Goal: Task Accomplishment & Management: Use online tool/utility

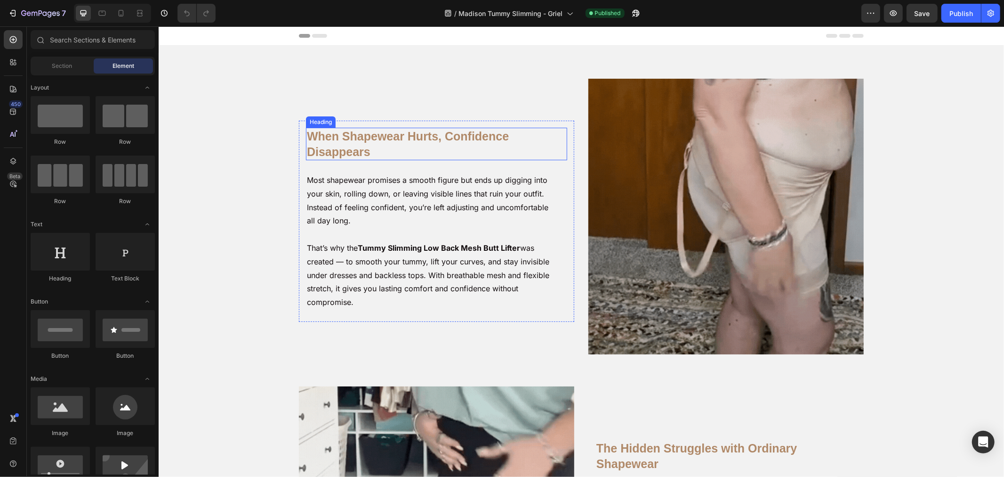
click at [314, 137] on h2 "When Shapewear Hurts, Confidence Disappears" at bounding box center [436, 143] width 260 height 32
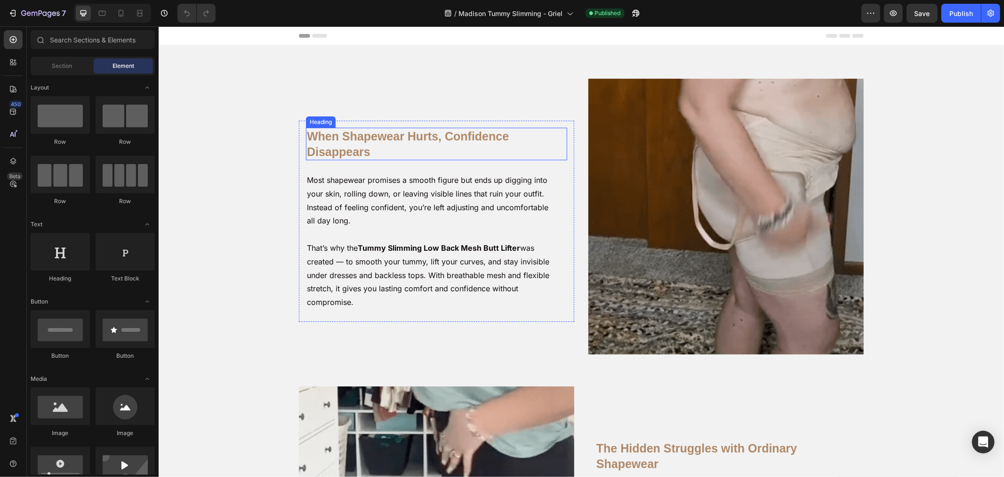
click at [314, 137] on h2 "When Shapewear Hurts, Confidence Disappears" at bounding box center [436, 143] width 260 height 32
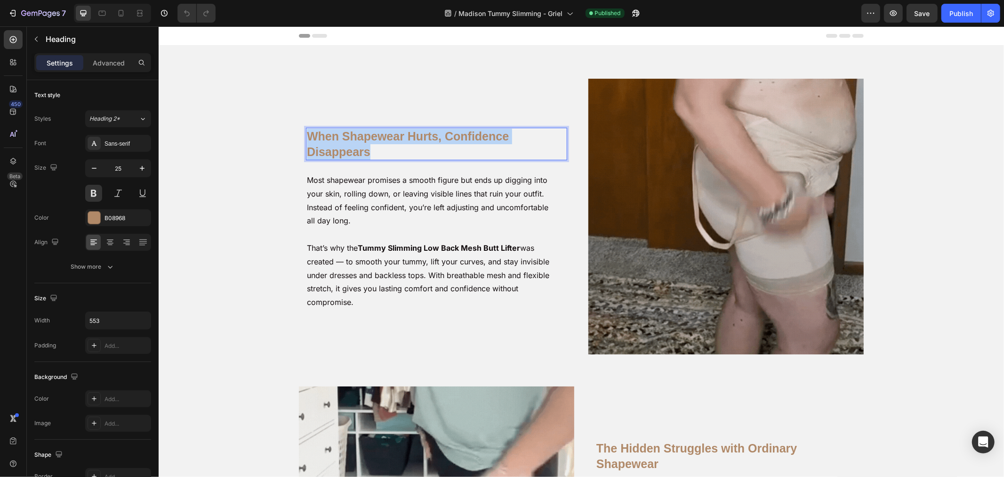
click at [314, 137] on p "When Shapewear Hurts, Confidence Disappears" at bounding box center [436, 143] width 259 height 31
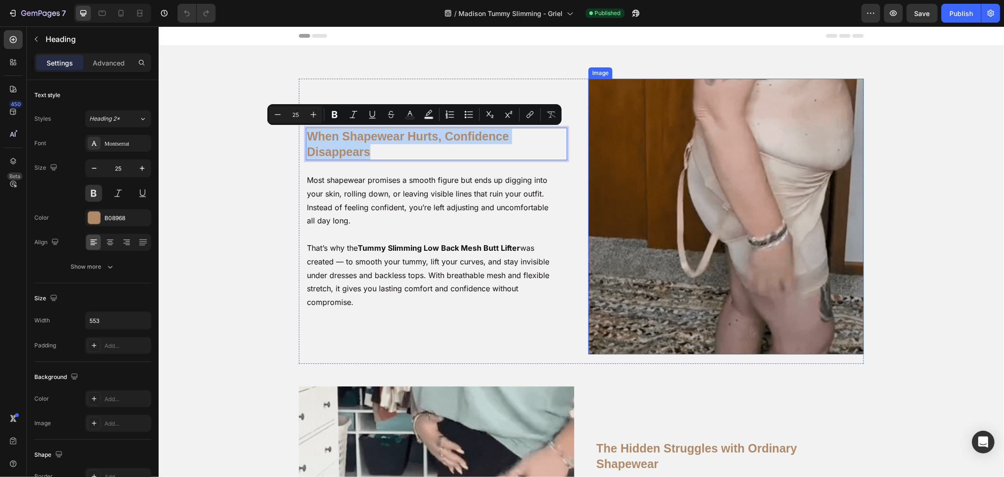
drag, startPoint x: 712, startPoint y: 190, endPoint x: 629, endPoint y: 131, distance: 102.1
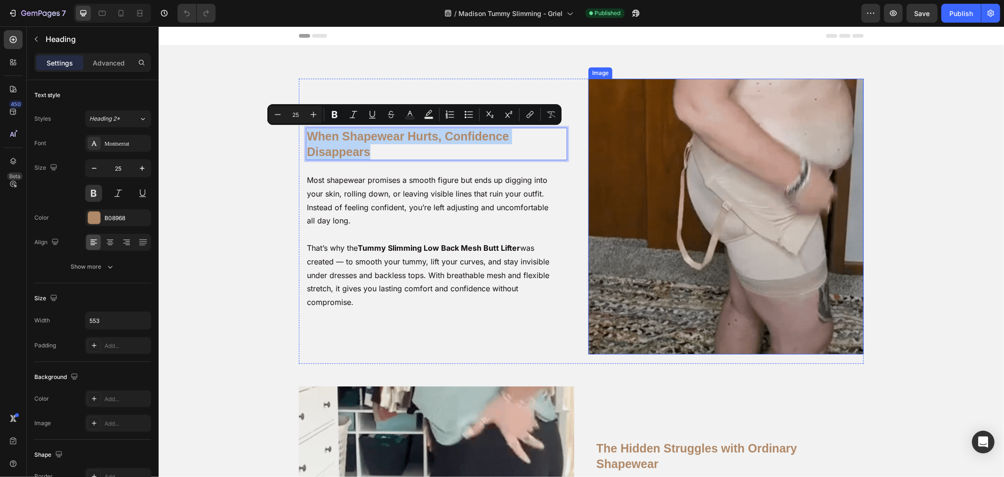
click at [712, 190] on img at bounding box center [725, 215] width 275 height 275
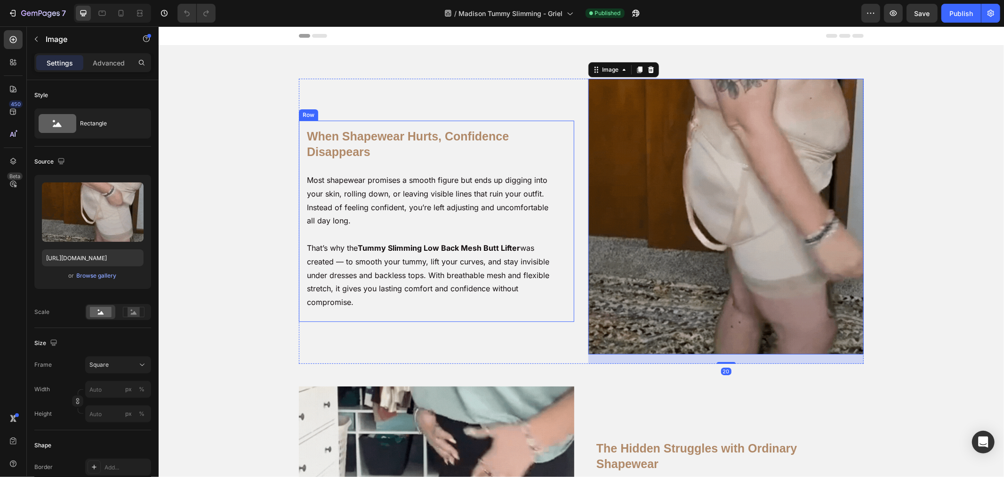
click at [242, 163] on div "When Shapewear Hurts, Confidence Disappears Heading Most shapewear promises a s…" at bounding box center [581, 381] width 836 height 606
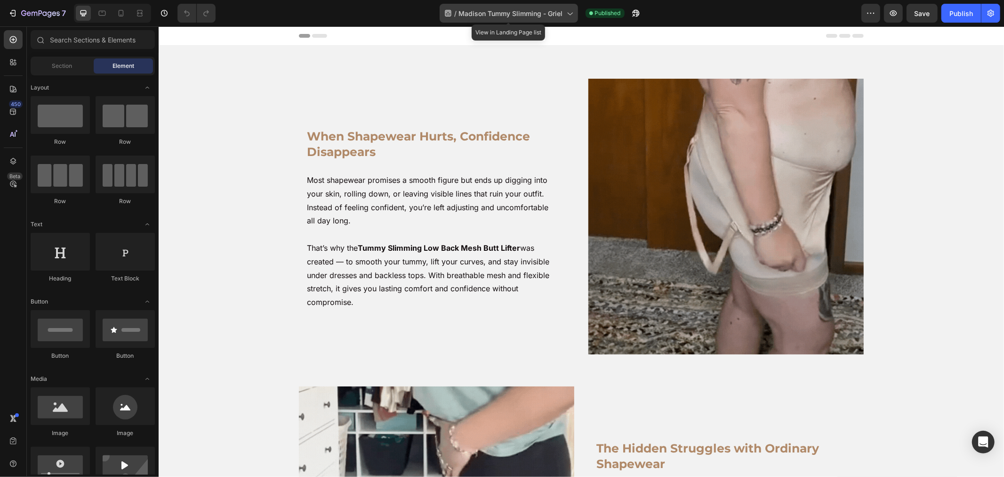
click at [565, 12] on icon at bounding box center [569, 12] width 9 height 9
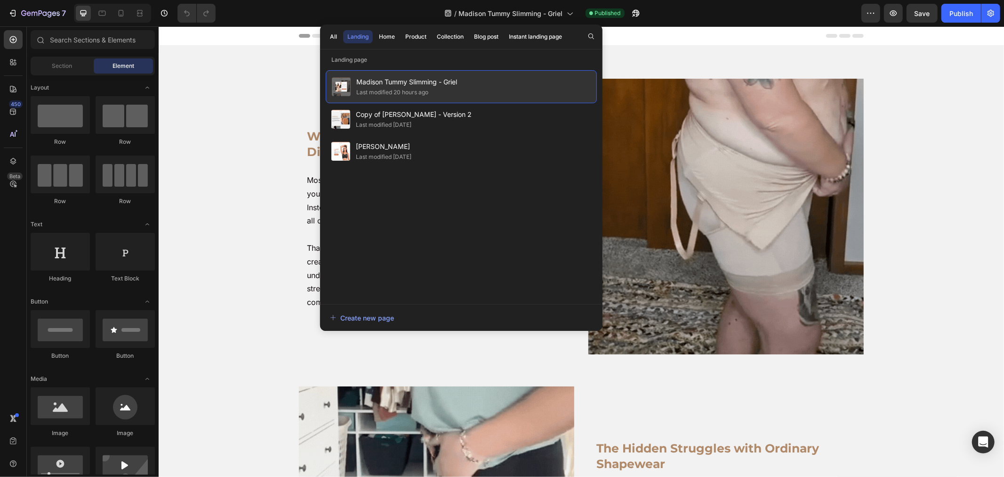
click at [509, 93] on div "Madison Tummy Slimming - Griel Last modified 20 hours ago" at bounding box center [461, 86] width 271 height 33
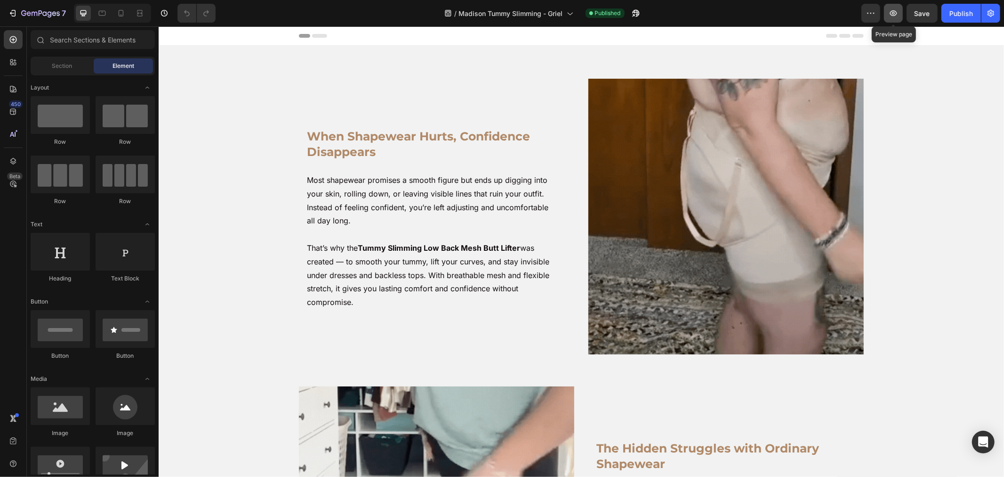
click at [885, 13] on button "button" at bounding box center [893, 13] width 19 height 19
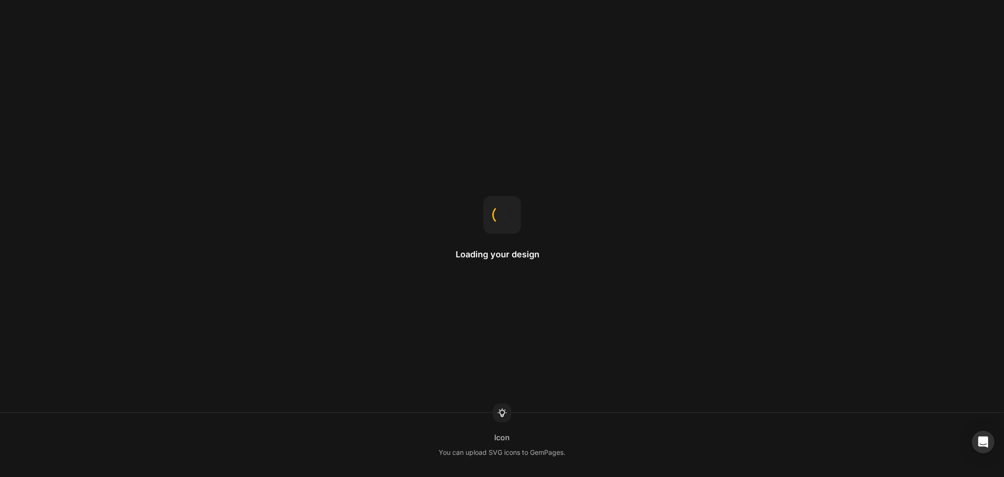
click at [437, 182] on div "Loading your design Icon You can upload SVG icons to GemPages." at bounding box center [502, 238] width 1004 height 477
click at [264, 116] on div "Loading your design Product page When you want to use a product template for a …" at bounding box center [502, 238] width 1004 height 477
click at [264, 116] on div "Loading your design Custom Font You can upload your own font to GemPages to use…" at bounding box center [502, 238] width 1004 height 477
click at [331, 192] on div "Loading your design Padding Padding adds spacing inside the element, creating a…" at bounding box center [502, 238] width 1004 height 477
drag, startPoint x: 495, startPoint y: 254, endPoint x: 473, endPoint y: 255, distance: 22.2
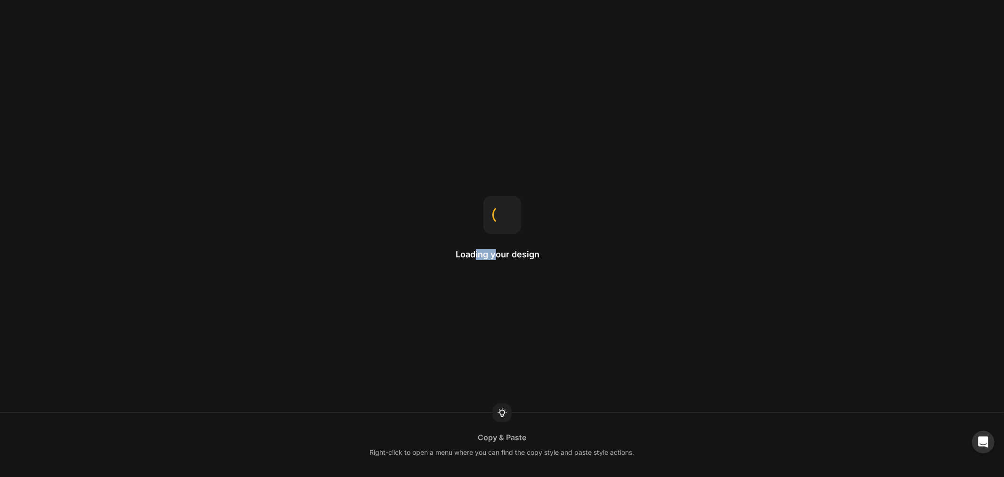
click at [473, 255] on h2 "Loading your design" at bounding box center [502, 254] width 92 height 11
click at [487, 255] on h2 "Loading your design" at bounding box center [502, 254] width 92 height 11
click at [446, 181] on div "Loading your design Element width Width 100% means the element will fit the ful…" at bounding box center [502, 238] width 1004 height 477
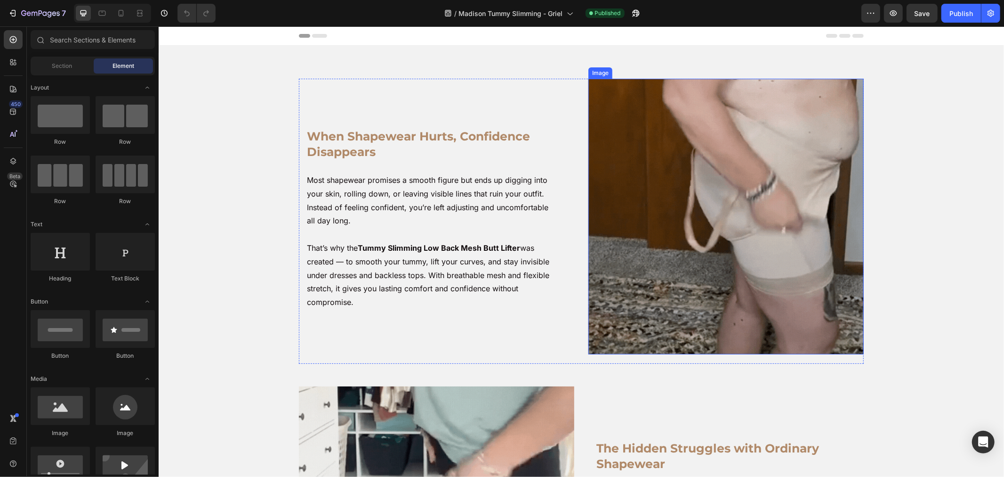
drag, startPoint x: 650, startPoint y: 181, endPoint x: 646, endPoint y: 185, distance: 5.0
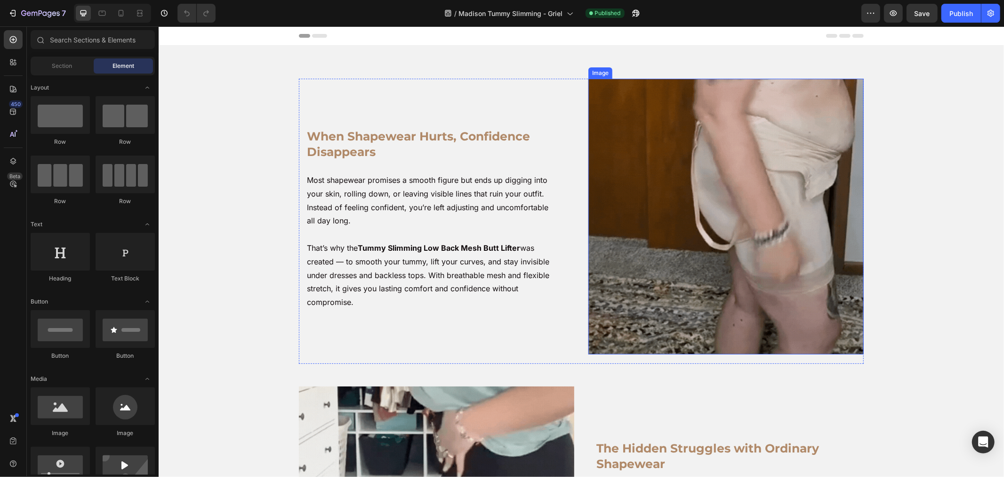
click at [650, 182] on img at bounding box center [725, 215] width 275 height 275
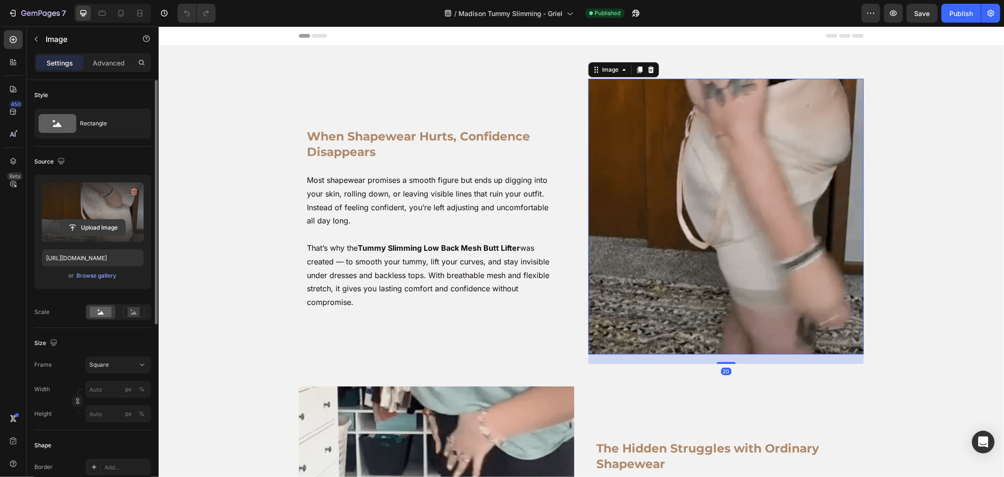
click at [118, 223] on input "file" at bounding box center [92, 227] width 65 height 16
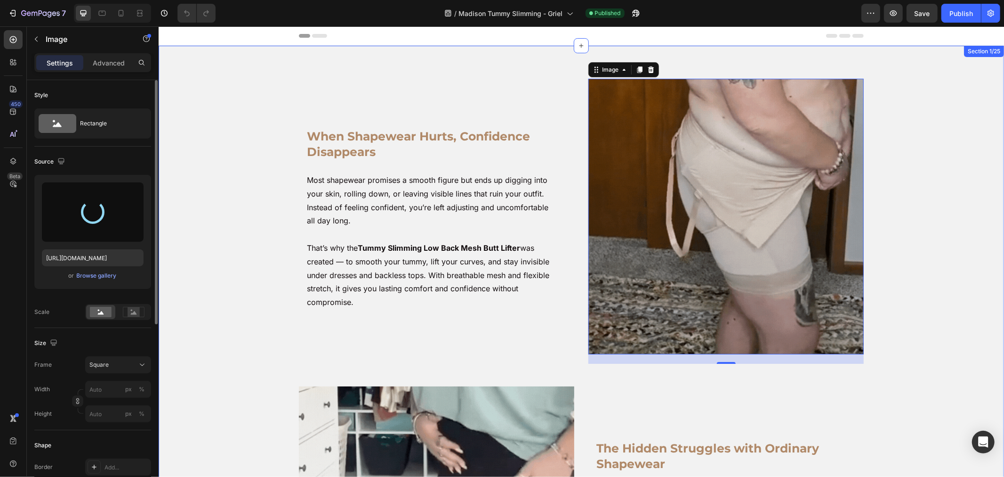
click at [265, 199] on div "When Shapewear Hurts, Confidence Disappears Heading Most shapewear promises a s…" at bounding box center [581, 381] width 836 height 606
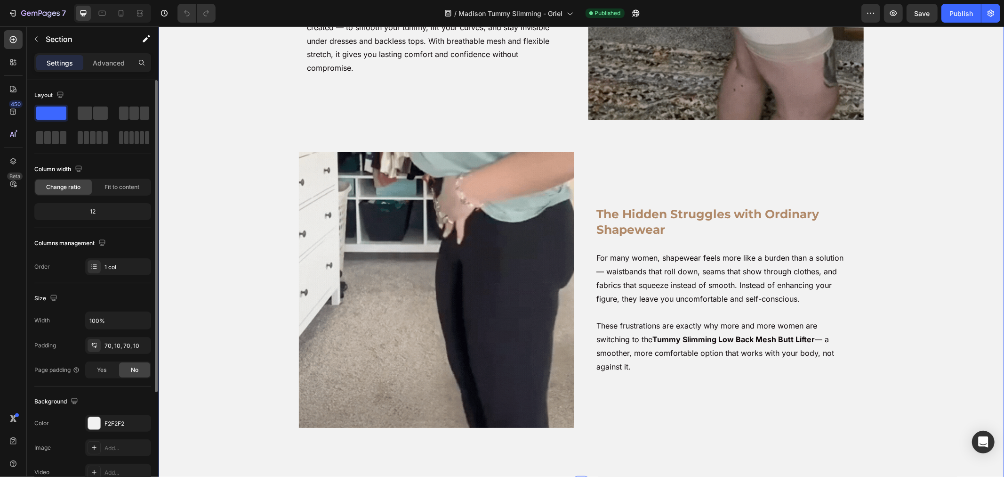
scroll to position [209, 0]
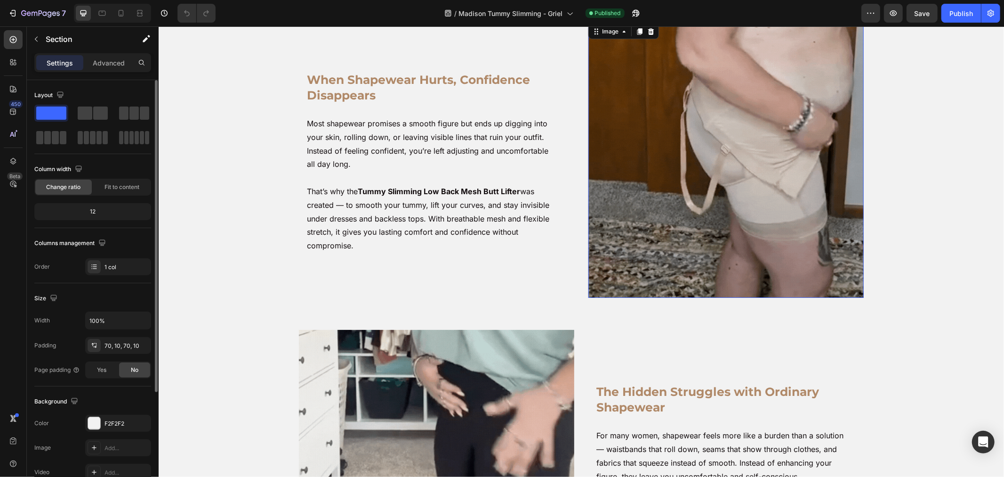
click at [667, 146] on img at bounding box center [725, 159] width 275 height 275
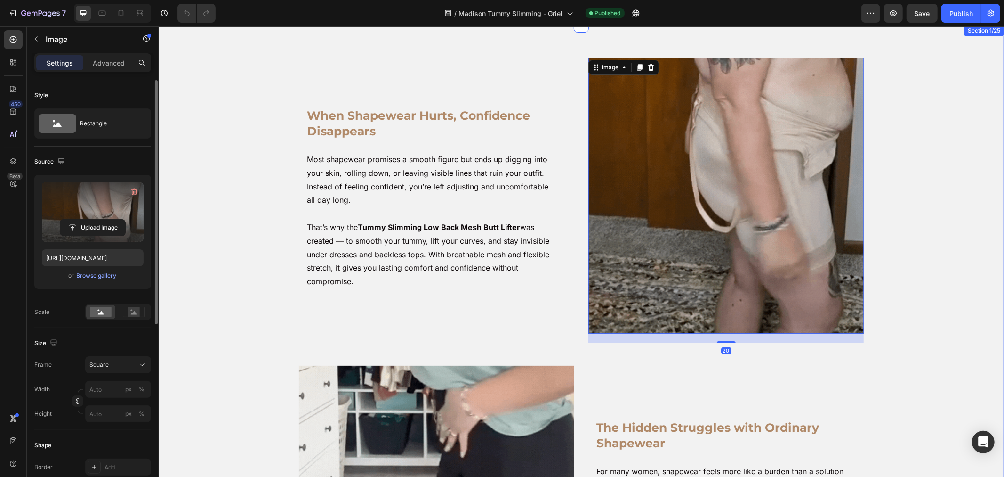
scroll to position [0, 0]
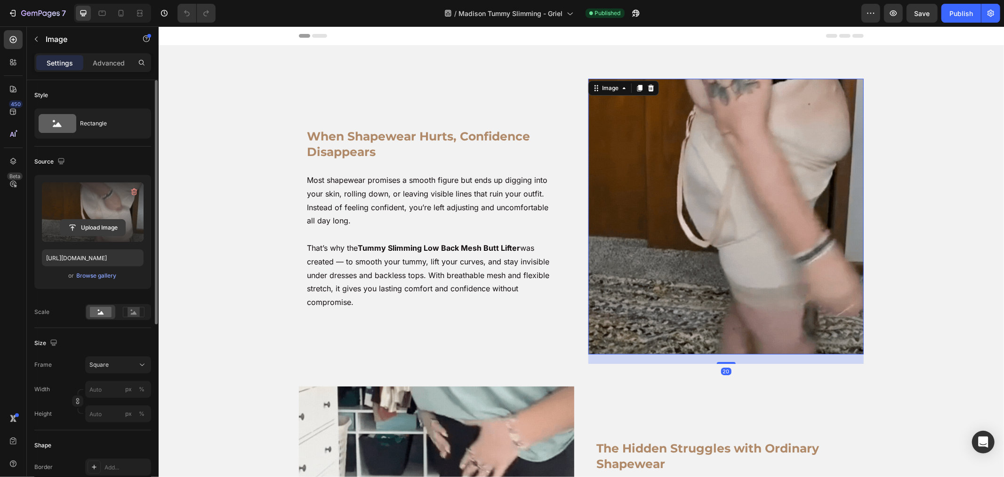
click at [110, 228] on input "file" at bounding box center [92, 227] width 65 height 16
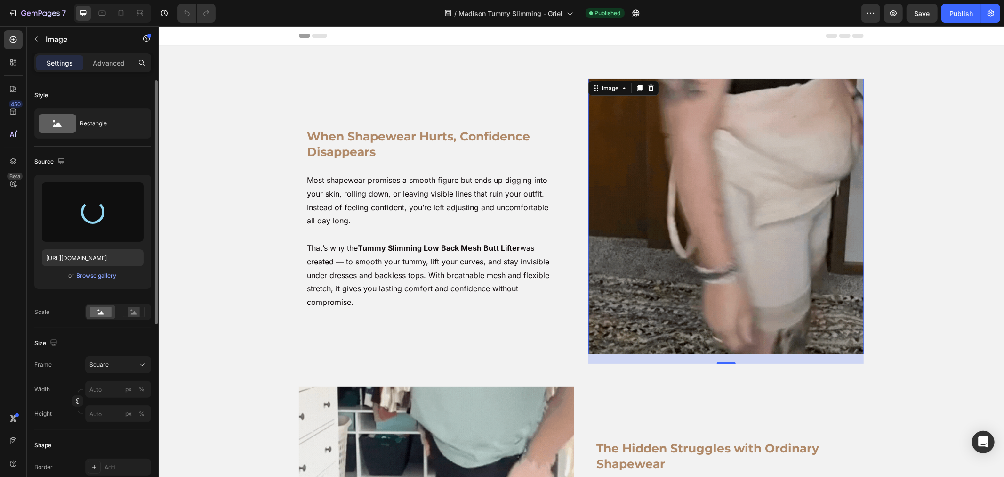
type input "https://cdn.shopify.com/s/files/1/0904/4852/7742/files/gempages_582946572971541…"
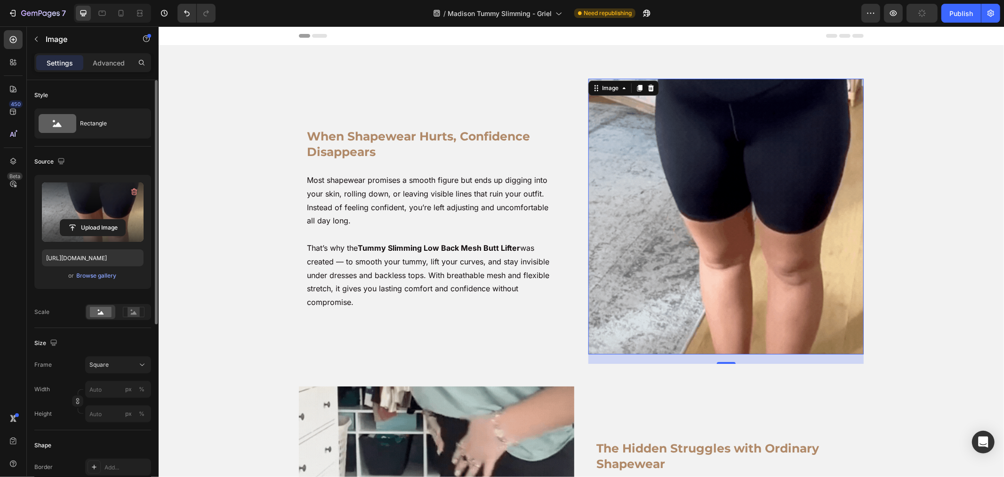
click at [630, 189] on img at bounding box center [725, 215] width 275 height 275
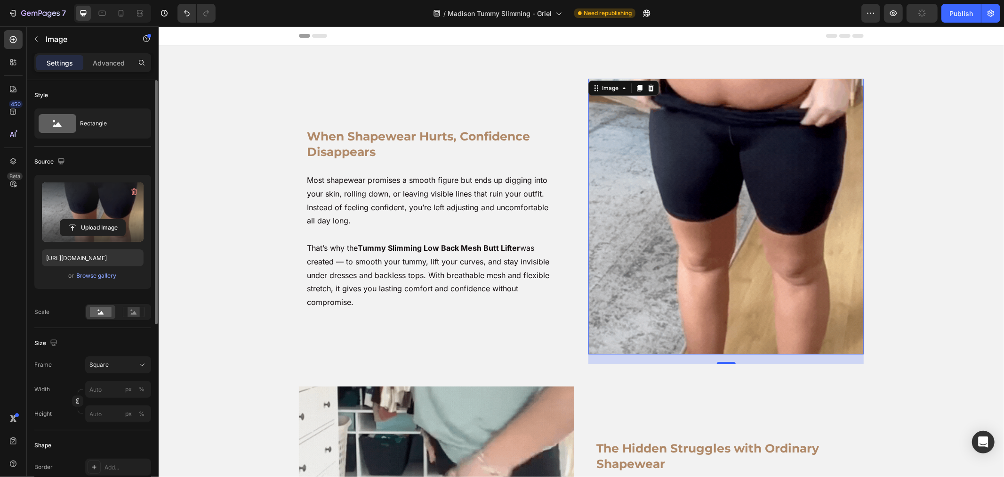
drag, startPoint x: 630, startPoint y: 189, endPoint x: 629, endPoint y: 204, distance: 14.6
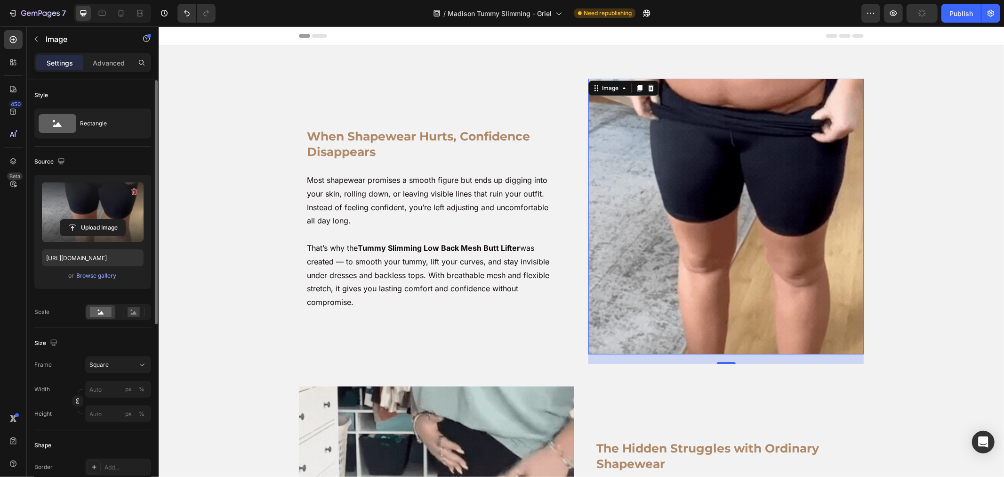
click at [629, 204] on img at bounding box center [725, 215] width 275 height 275
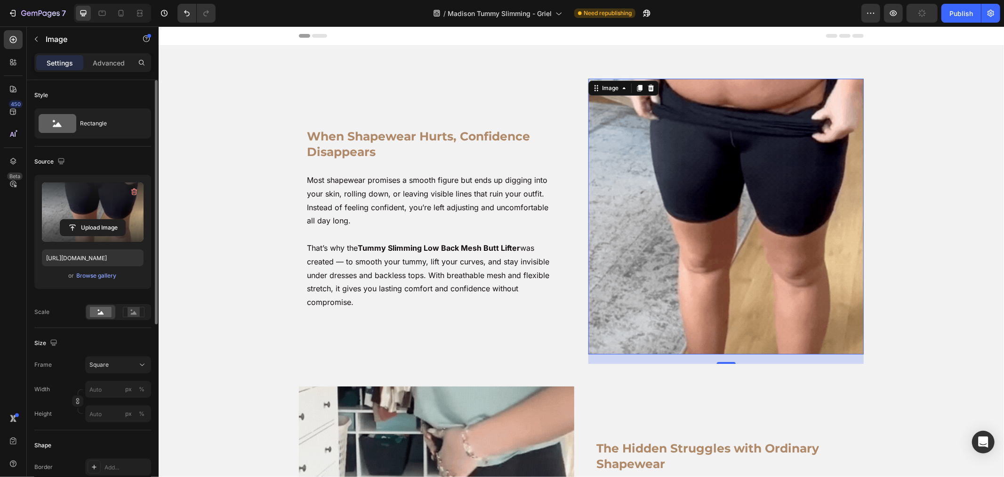
click at [629, 205] on img at bounding box center [725, 215] width 275 height 275
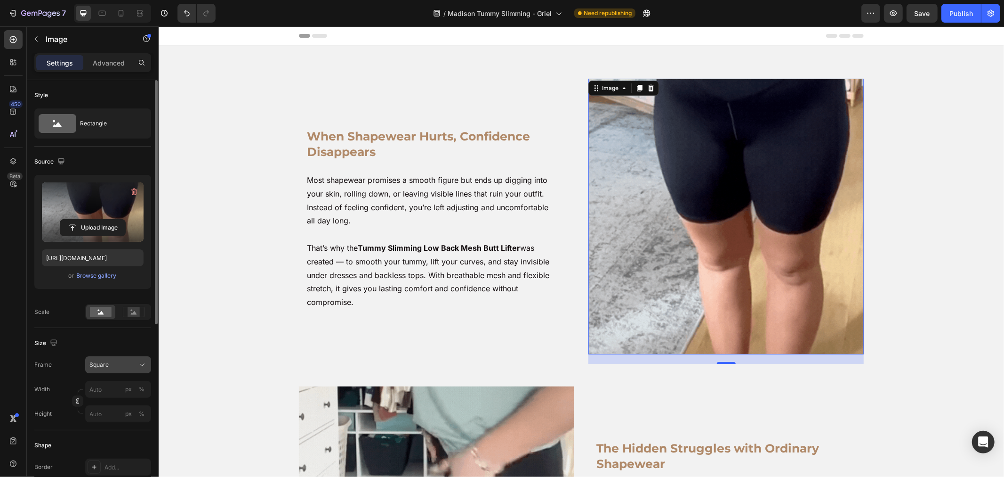
click at [134, 371] on button "Square" at bounding box center [118, 364] width 66 height 17
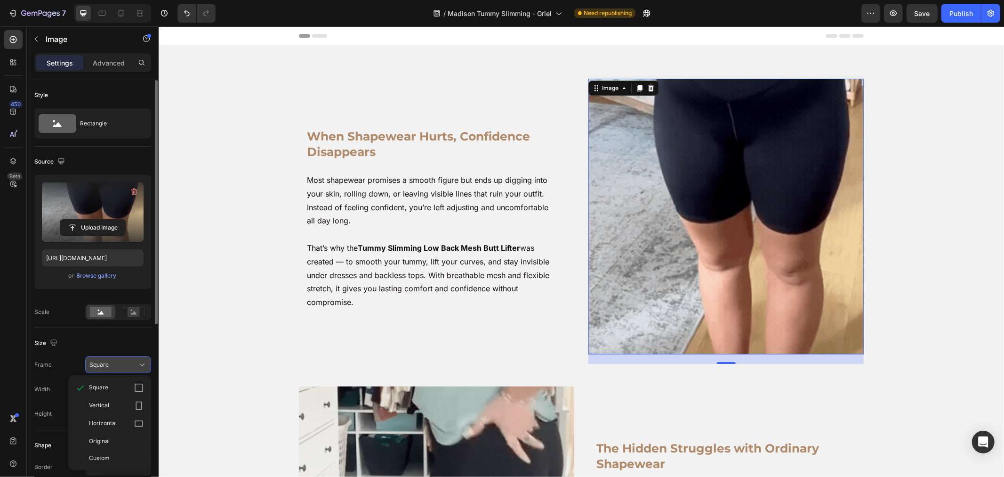
click at [134, 371] on button "Square" at bounding box center [118, 364] width 66 height 17
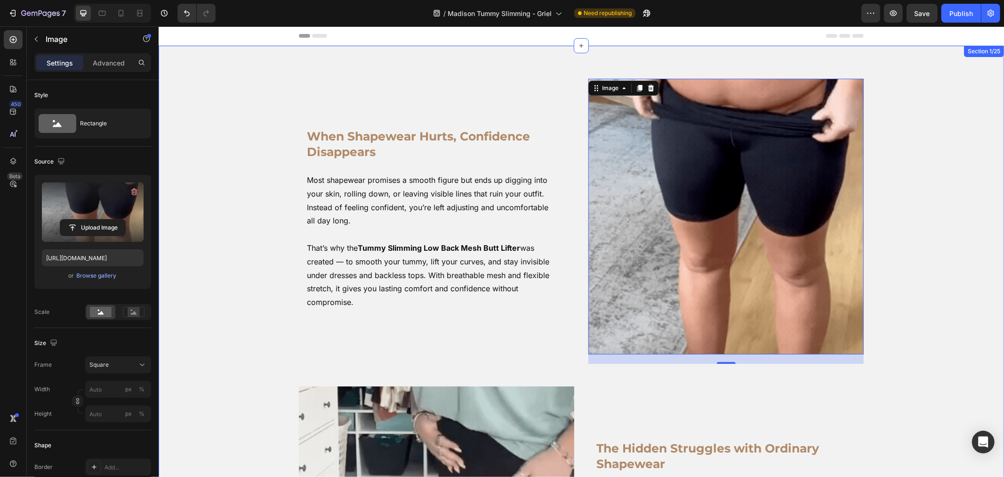
click at [951, 300] on div "When Shapewear Hurts, Confidence Disappears Heading Most shapewear promises a s…" at bounding box center [581, 381] width 836 height 606
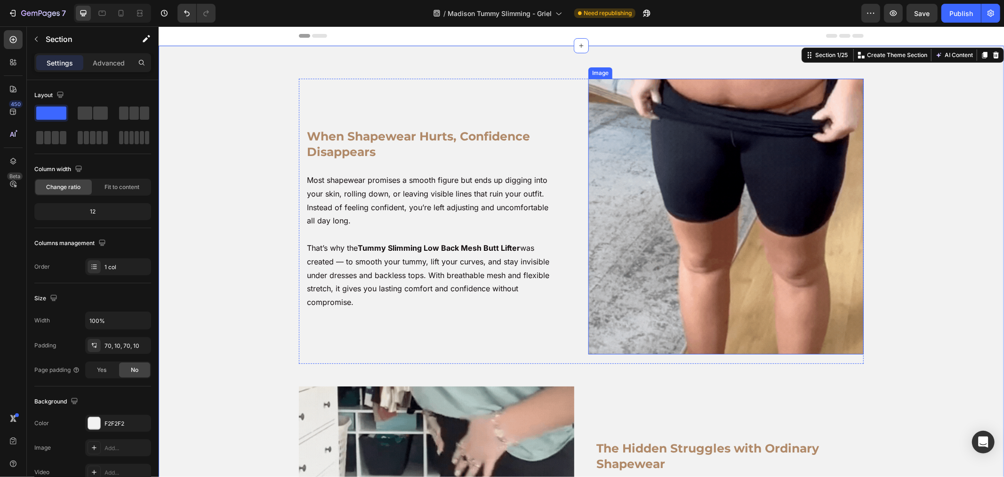
click at [828, 260] on img at bounding box center [725, 215] width 275 height 275
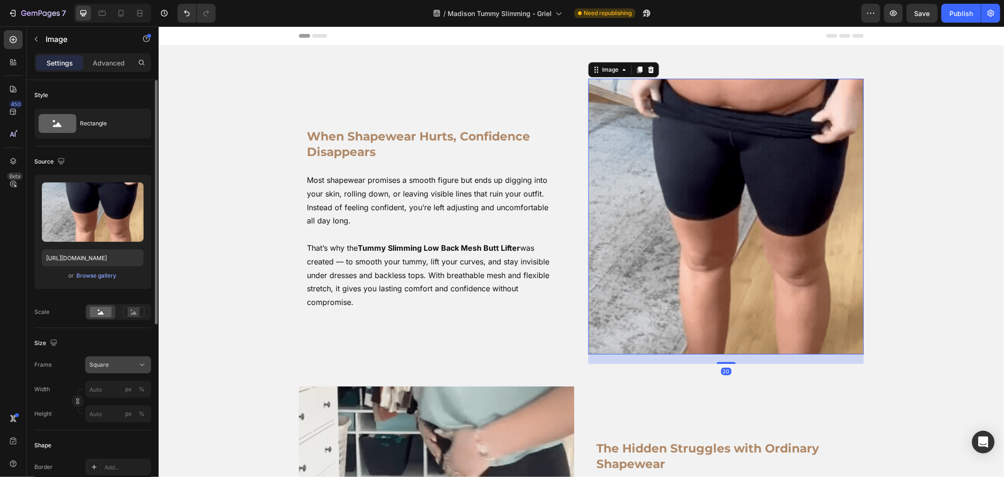
click at [106, 360] on div "Square" at bounding box center [117, 364] width 57 height 9
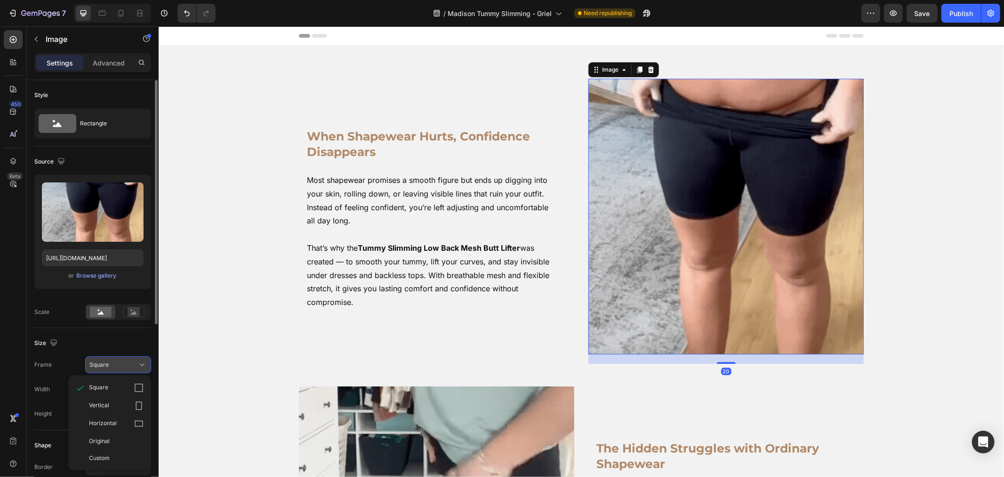
click at [106, 360] on div "Square" at bounding box center [117, 364] width 57 height 9
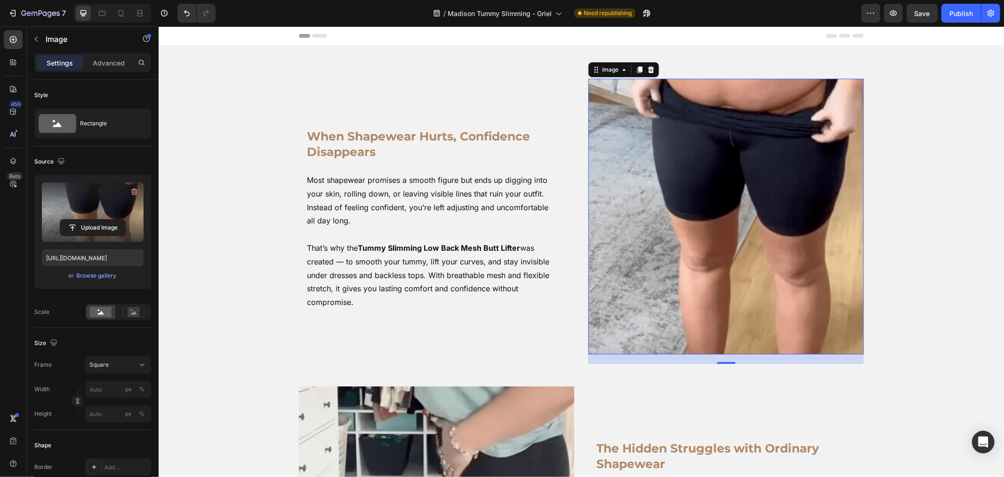
click at [100, 201] on label at bounding box center [93, 211] width 102 height 59
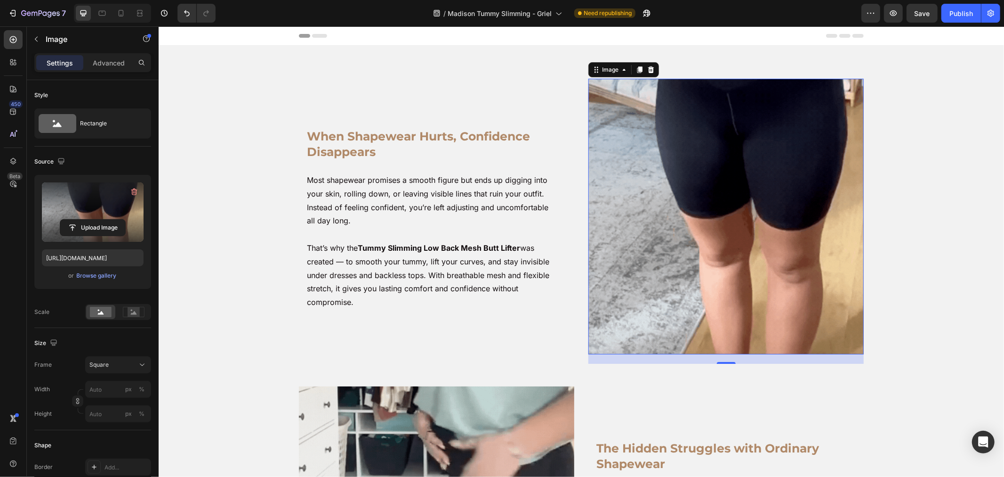
click at [100, 219] on input "file" at bounding box center [92, 227] width 65 height 16
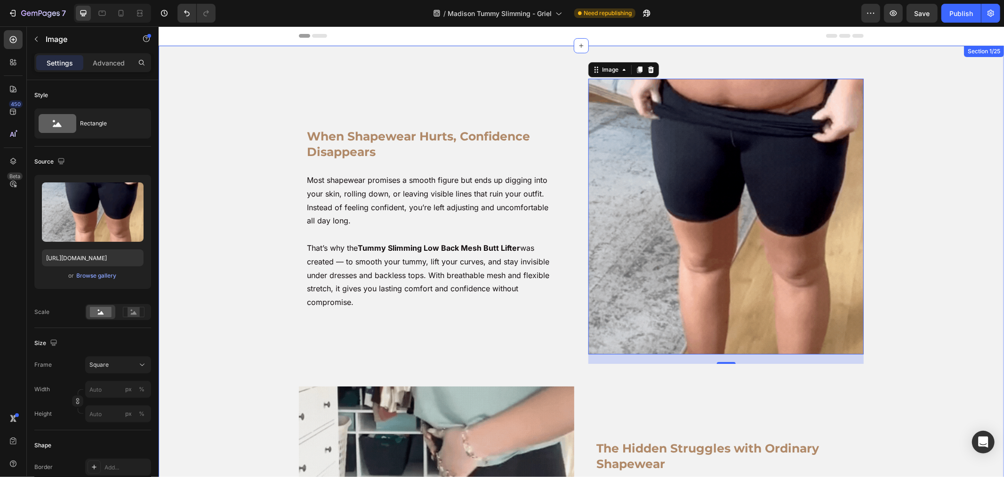
click at [911, 309] on div "When Shapewear Hurts, Confidence Disappears Heading Most shapewear promises a s…" at bounding box center [581, 381] width 836 height 606
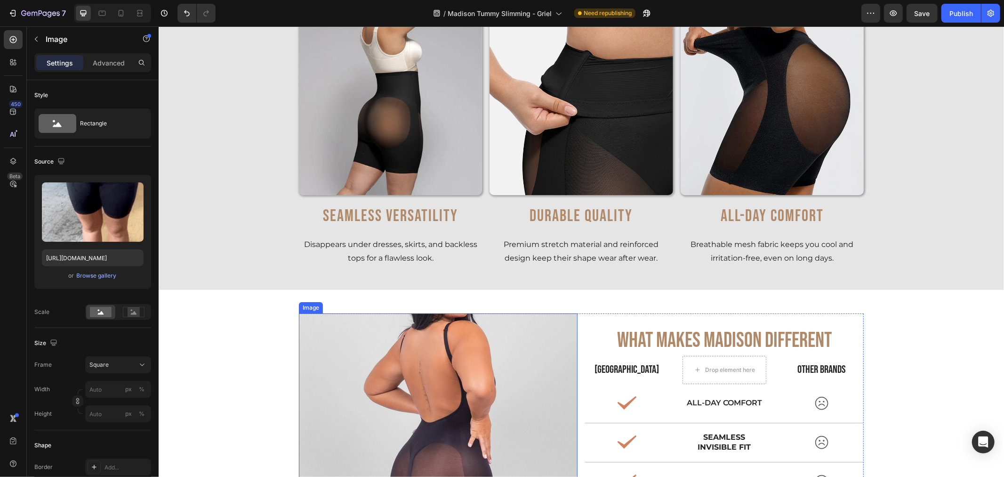
scroll to position [2249, 0]
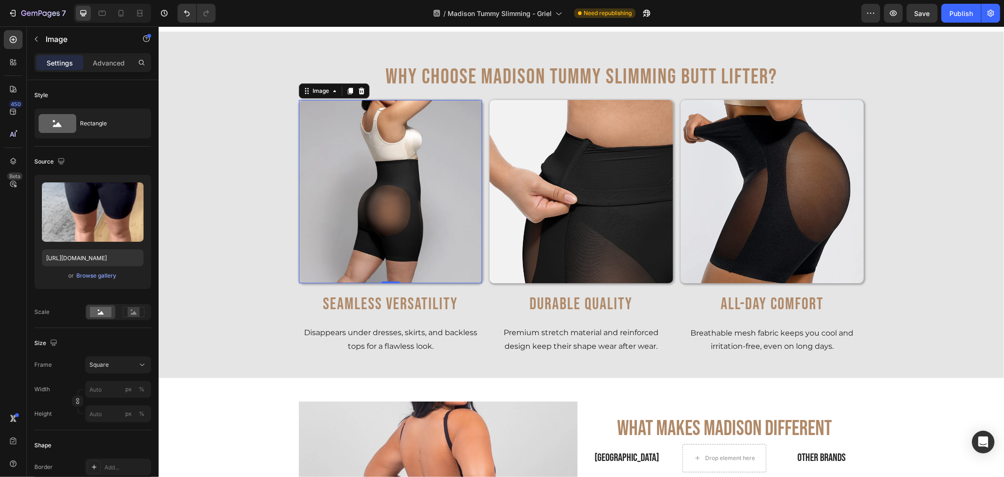
click at [390, 191] on img at bounding box center [390, 190] width 183 height 183
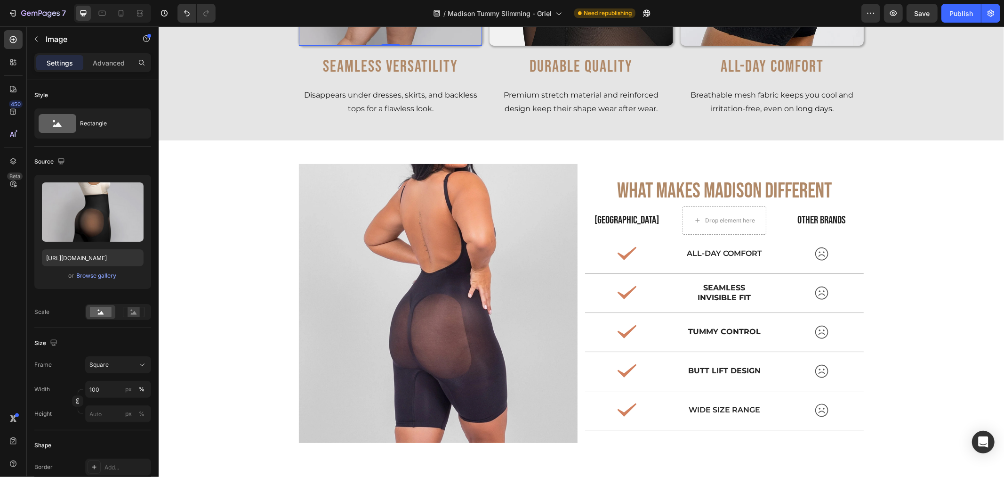
scroll to position [2563, 0]
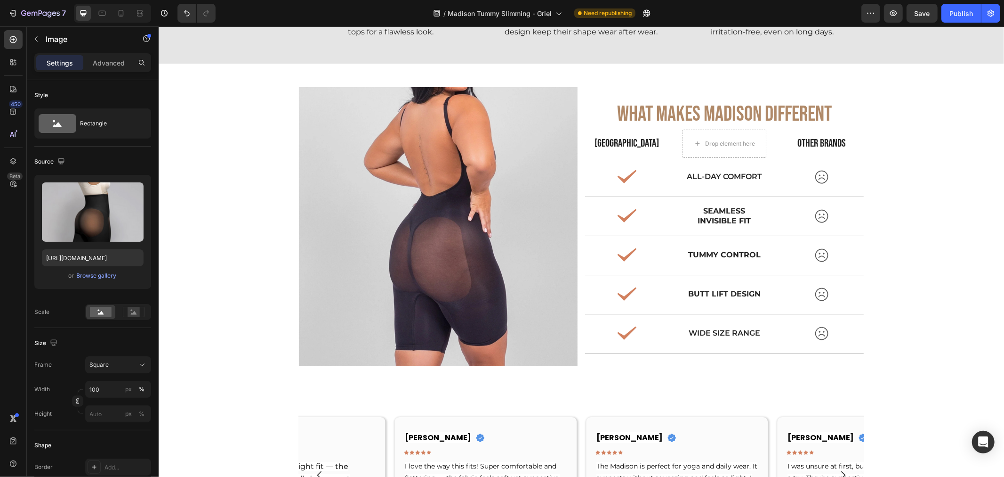
click at [357, 233] on img at bounding box center [438, 226] width 279 height 279
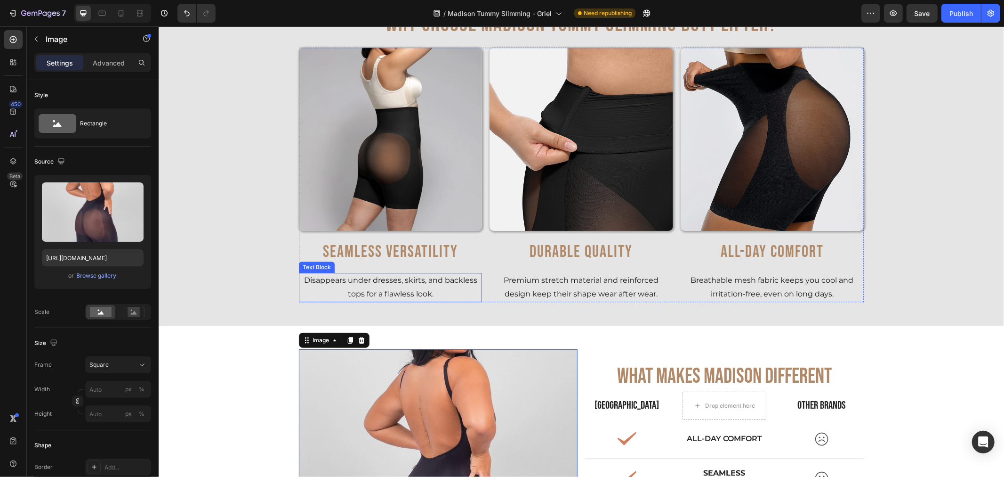
scroll to position [2459, 0]
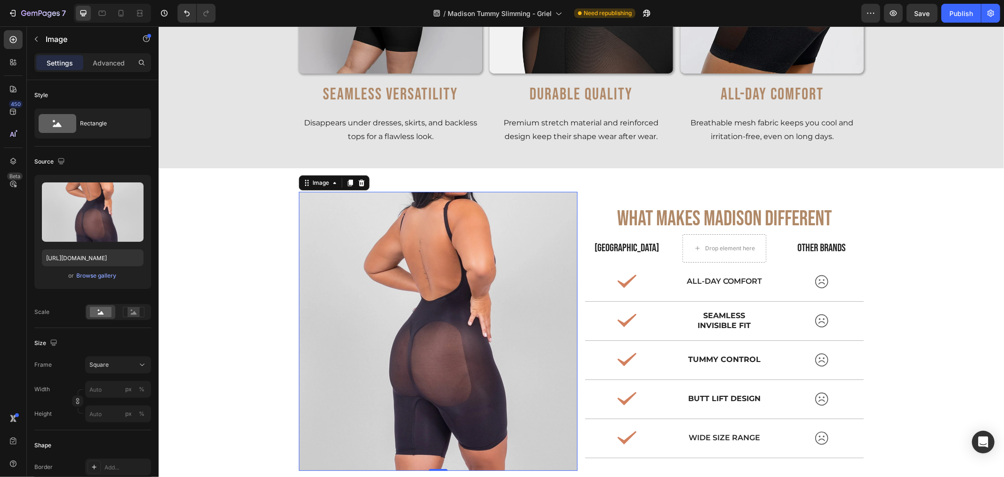
click at [431, 294] on img at bounding box center [438, 330] width 279 height 279
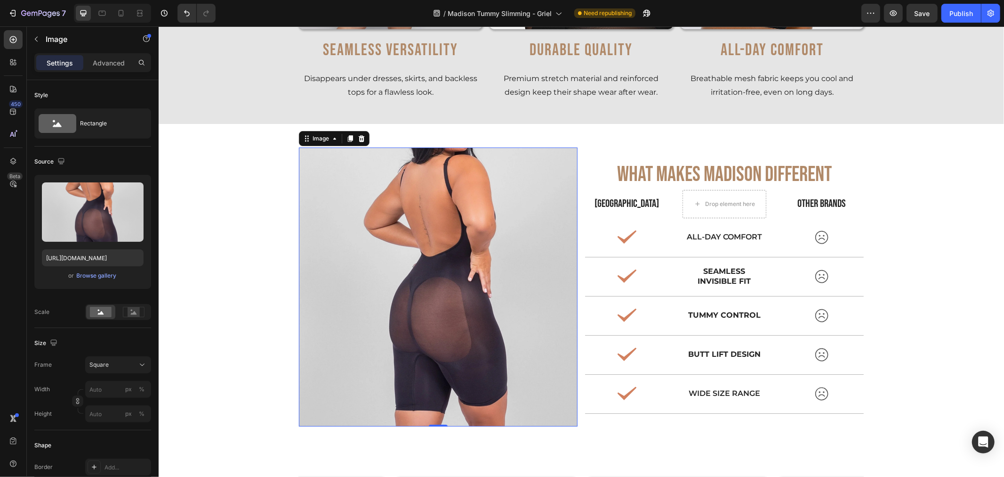
scroll to position [2563, 0]
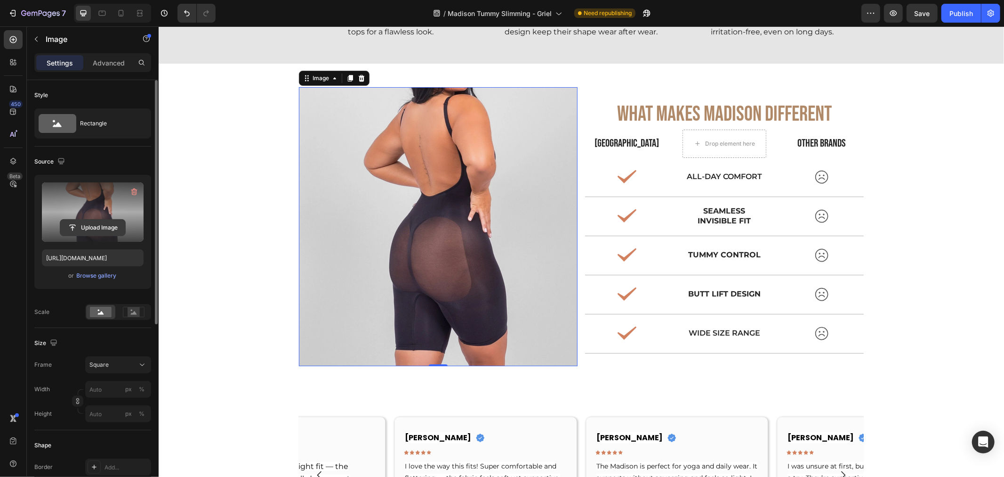
click at [96, 222] on input "file" at bounding box center [92, 227] width 65 height 16
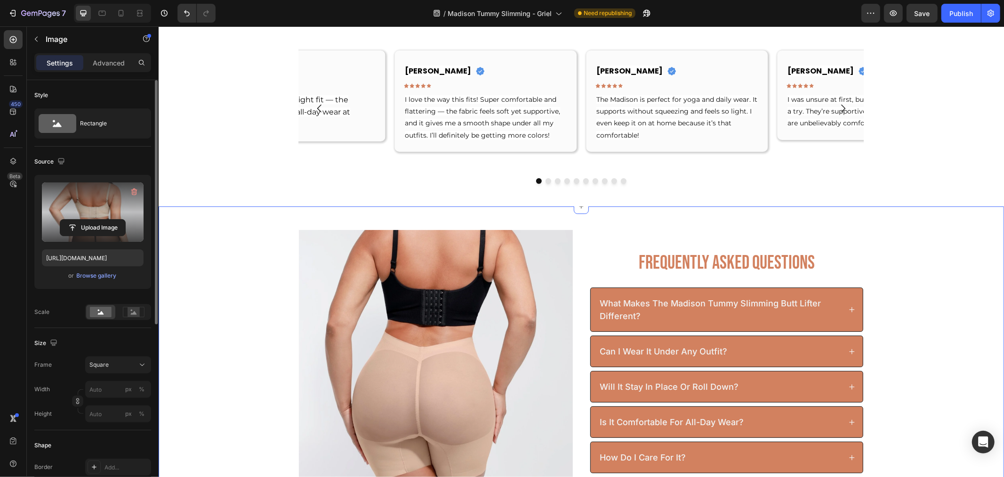
type input "https://cdn.shopify.com/s/files/1/0904/4852/7742/files/gempages_582946572971541…"
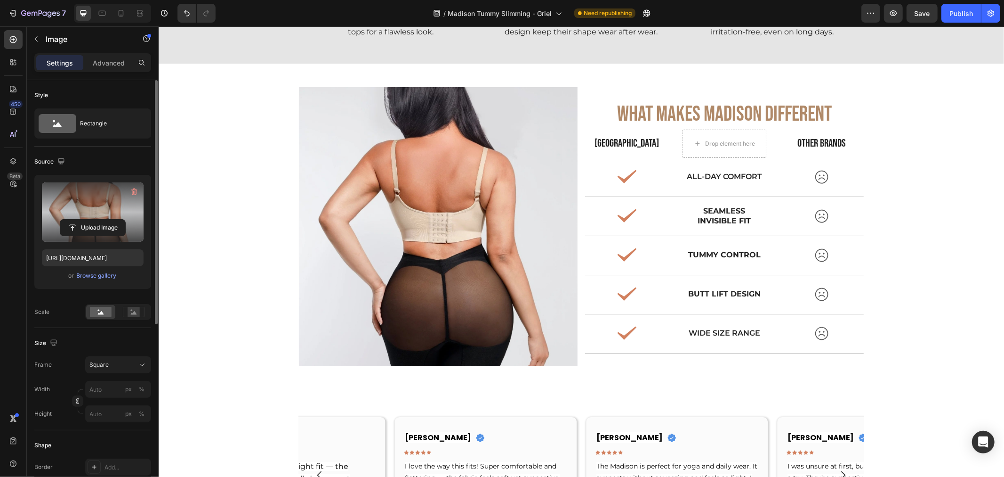
click at [349, 252] on img at bounding box center [438, 226] width 279 height 279
click at [101, 71] on div "Settings Advanced" at bounding box center [92, 62] width 117 height 19
click at [110, 63] on p "Advanced" at bounding box center [109, 63] width 32 height 10
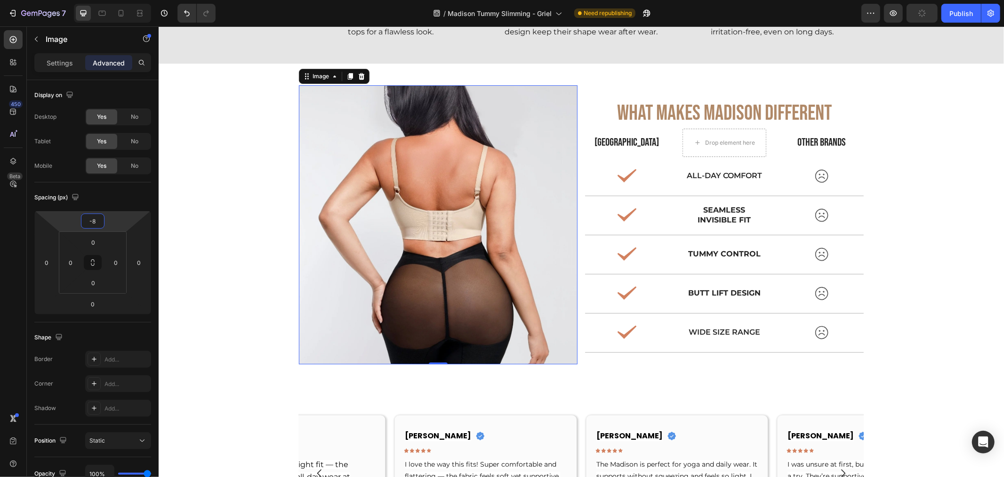
type input "-10"
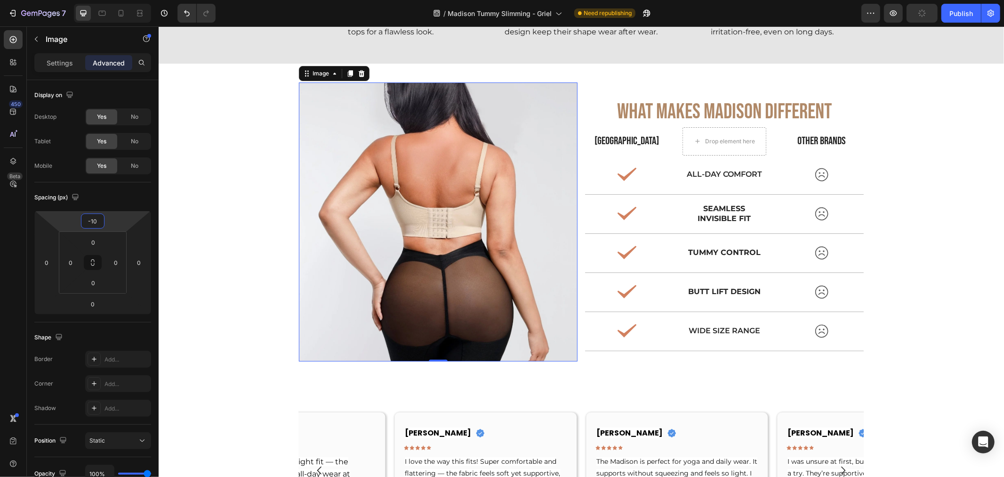
drag, startPoint x: 105, startPoint y: 226, endPoint x: 50, endPoint y: 197, distance: 62.3
click at [107, 0] on html "7 Version history / Madison Tummy Slimming - Griel Need republishing Preview Pu…" at bounding box center [502, 0] width 1004 height 0
click at [212, 221] on div "Image 0 What Makes Madison Different Text Block Madison Text Block OTHER BRANDS…" at bounding box center [581, 228] width 846 height 282
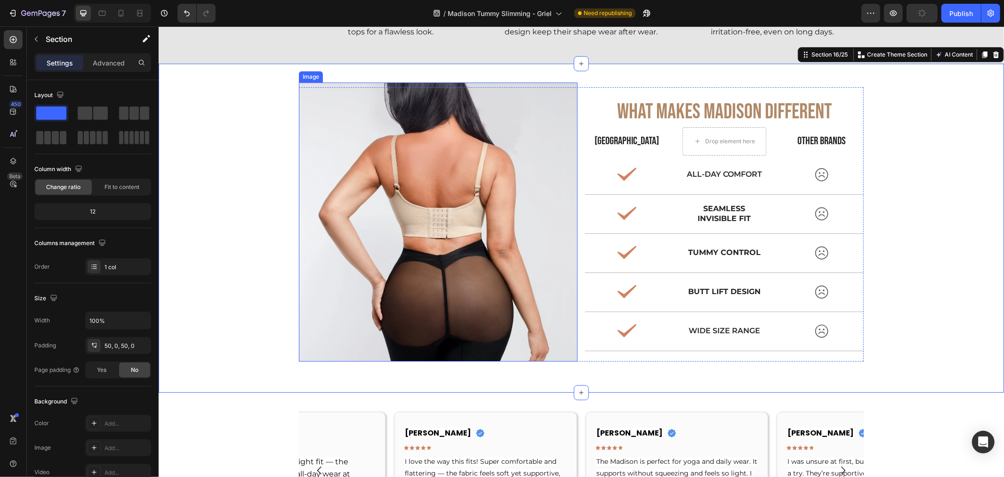
click at [413, 257] on img at bounding box center [438, 221] width 279 height 279
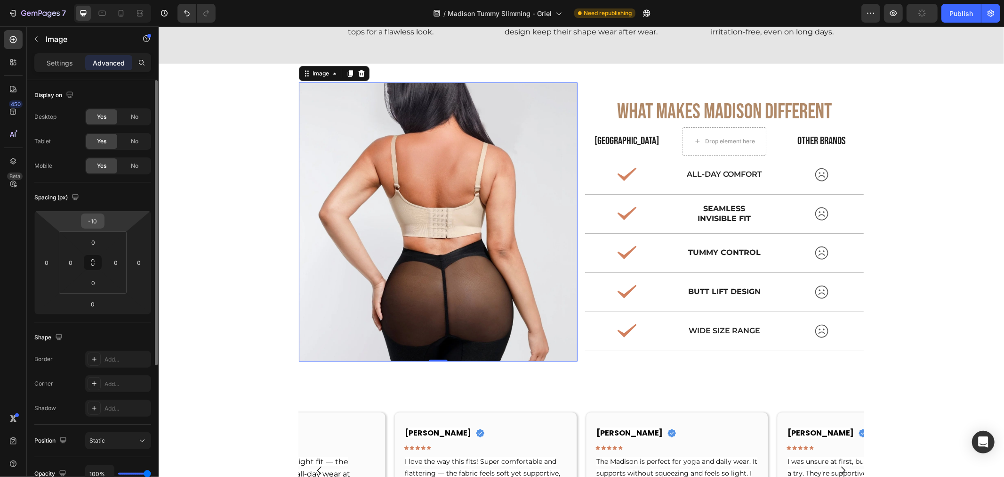
click at [102, 225] on div "-10" at bounding box center [93, 220] width 24 height 15
click at [104, 220] on div "-10" at bounding box center [93, 220] width 24 height 15
click at [94, 221] on input "-10" at bounding box center [92, 221] width 19 height 14
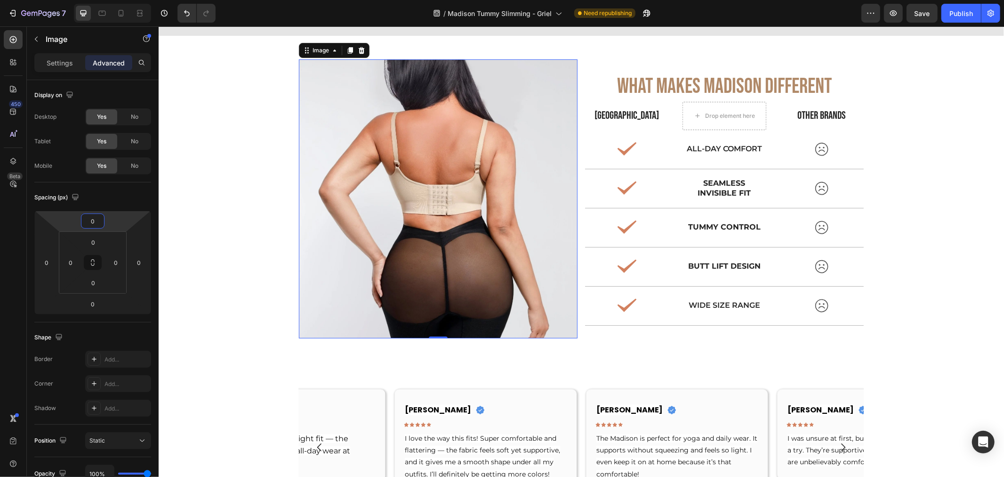
scroll to position [2616, 0]
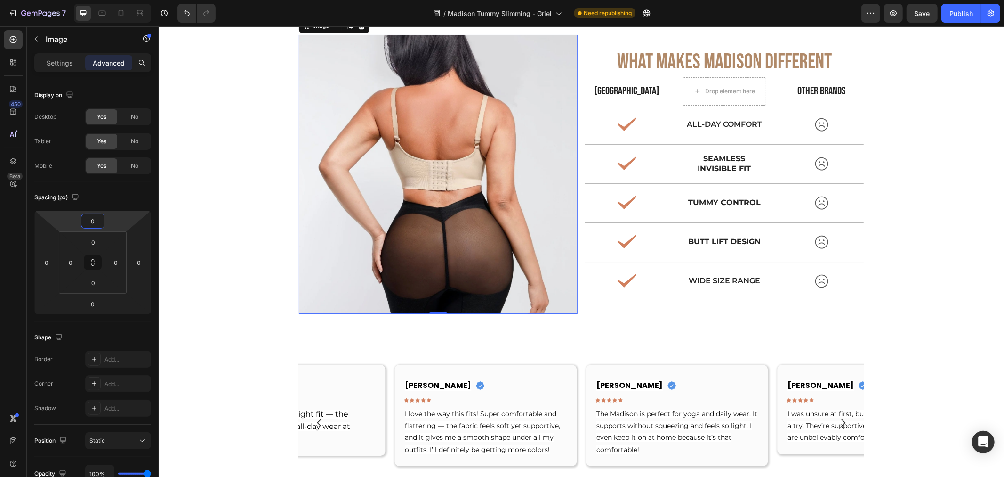
type input "0"
click at [332, 264] on img at bounding box center [438, 173] width 279 height 279
click at [320, 265] on img at bounding box center [438, 173] width 279 height 279
click at [407, 217] on img at bounding box center [438, 173] width 279 height 279
click at [65, 59] on p "Settings" at bounding box center [60, 63] width 26 height 10
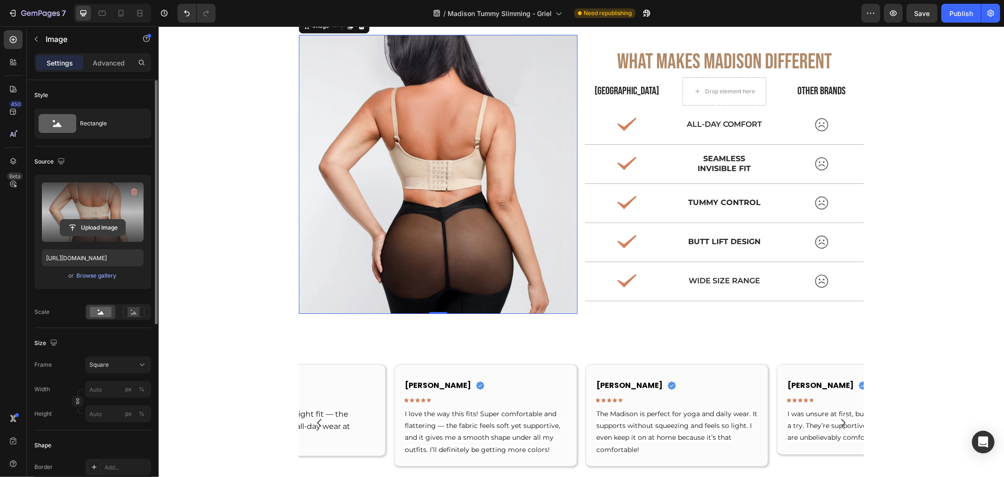
click at [93, 224] on input "file" at bounding box center [92, 227] width 65 height 16
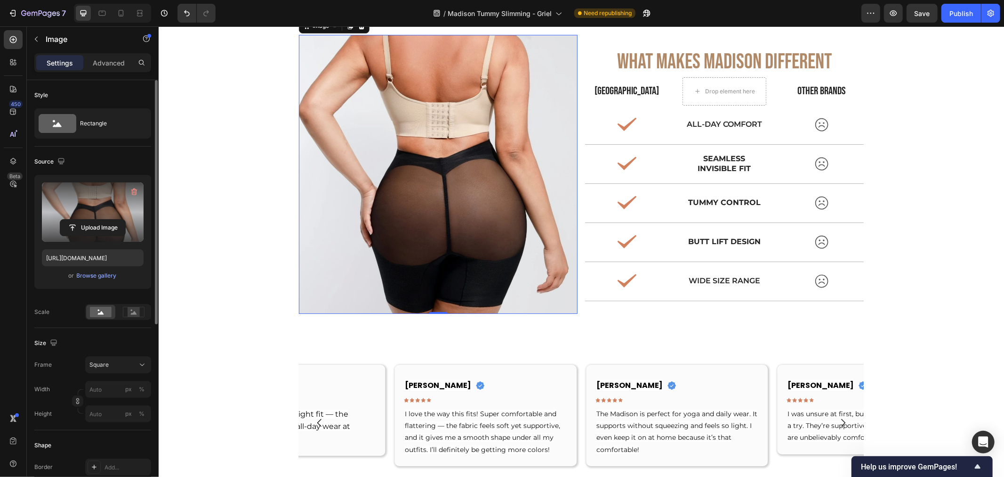
drag, startPoint x: 388, startPoint y: 171, endPoint x: 194, endPoint y: 190, distance: 194.9
click at [387, 171] on img at bounding box center [438, 173] width 279 height 279
click at [97, 226] on input "file" at bounding box center [92, 227] width 65 height 16
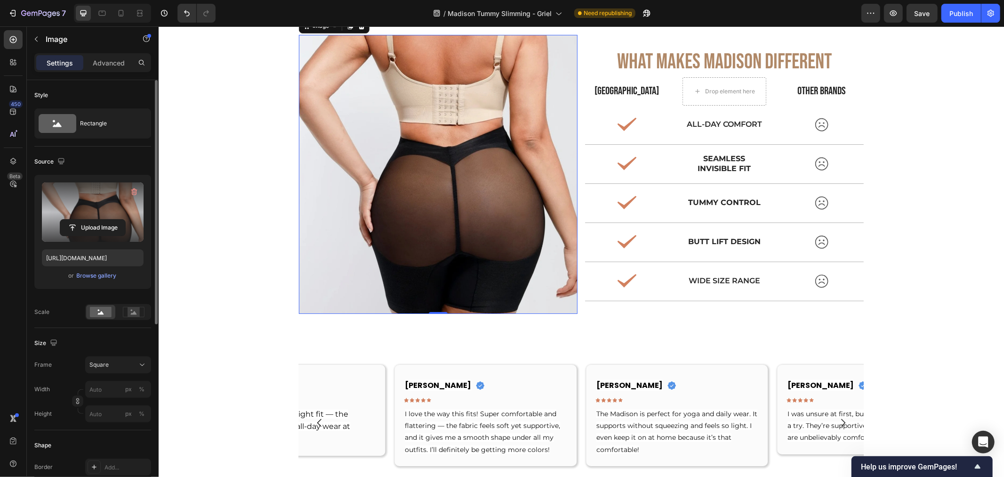
drag, startPoint x: 371, startPoint y: 190, endPoint x: 204, endPoint y: 229, distance: 171.2
click at [366, 195] on img at bounding box center [438, 173] width 279 height 279
click at [88, 224] on input "file" at bounding box center [92, 227] width 65 height 16
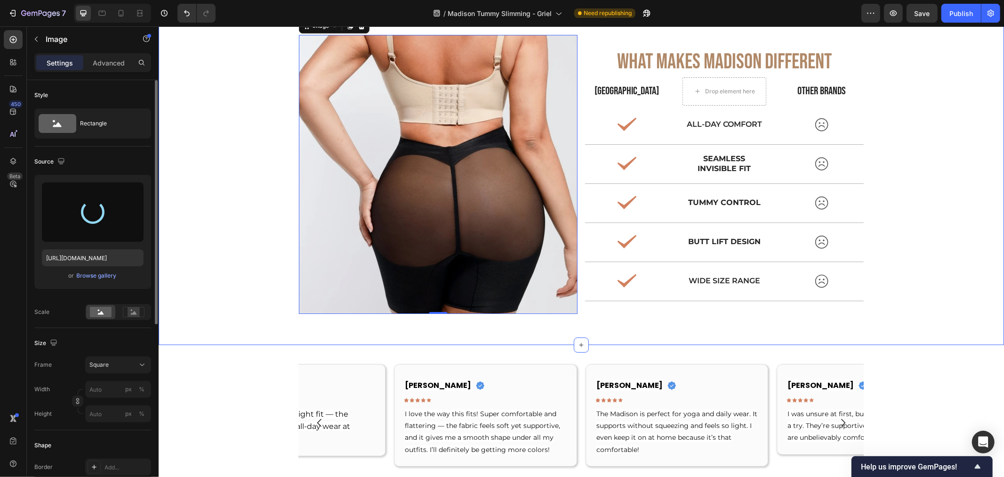
type input "https://cdn.shopify.com/s/files/1/0904/4852/7742/files/gempages_582946572971541…"
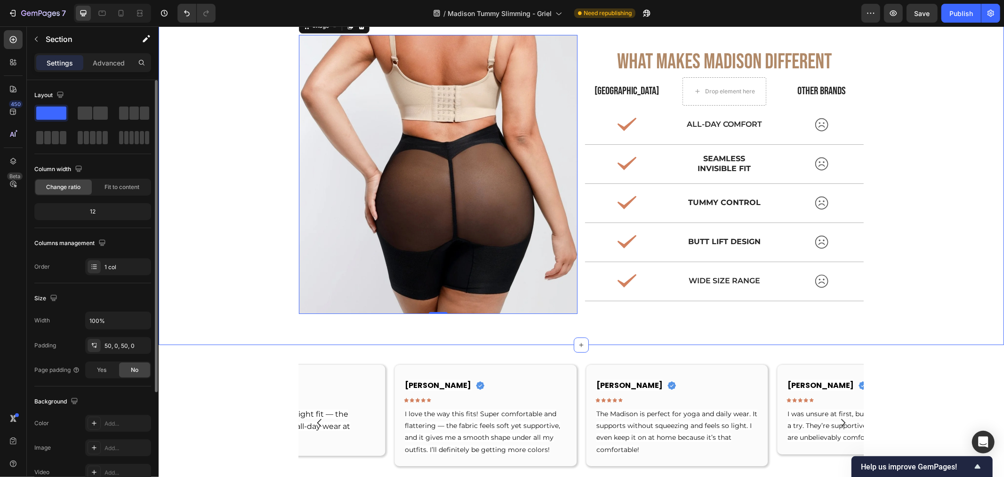
click at [256, 235] on div "Image 0 What Makes Madison Different Text Block Madison Text Block OTHER BRANDS…" at bounding box center [581, 177] width 846 height 286
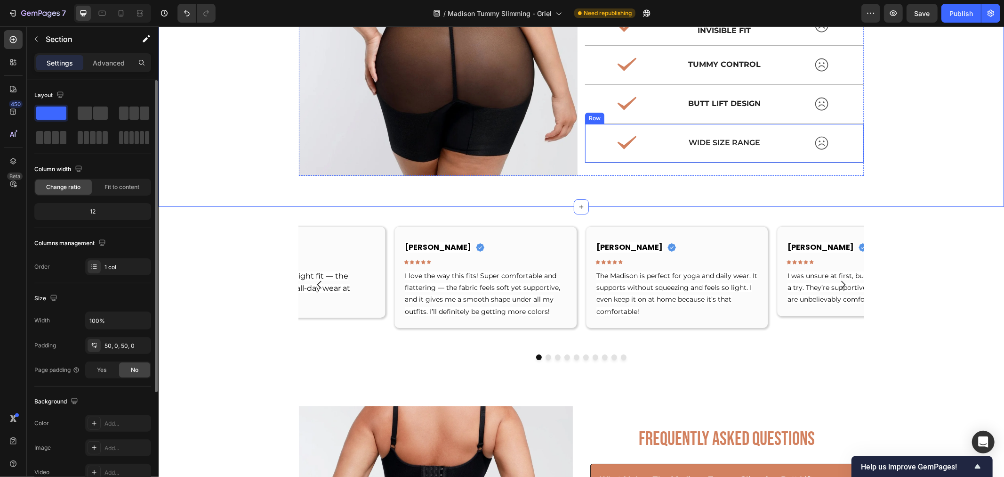
scroll to position [2772, 0]
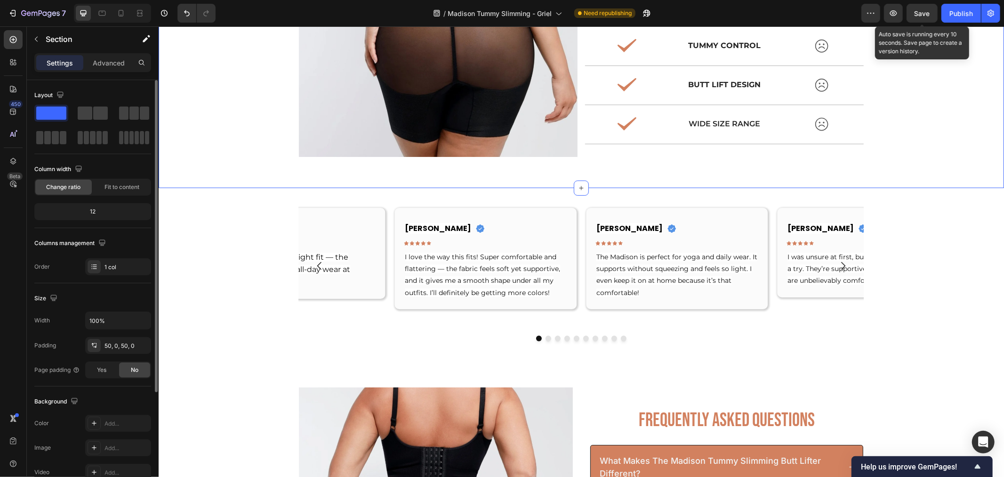
drag, startPoint x: 929, startPoint y: 13, endPoint x: 924, endPoint y: 25, distance: 12.7
click at [929, 13] on span "Save" at bounding box center [923, 13] width 16 height 8
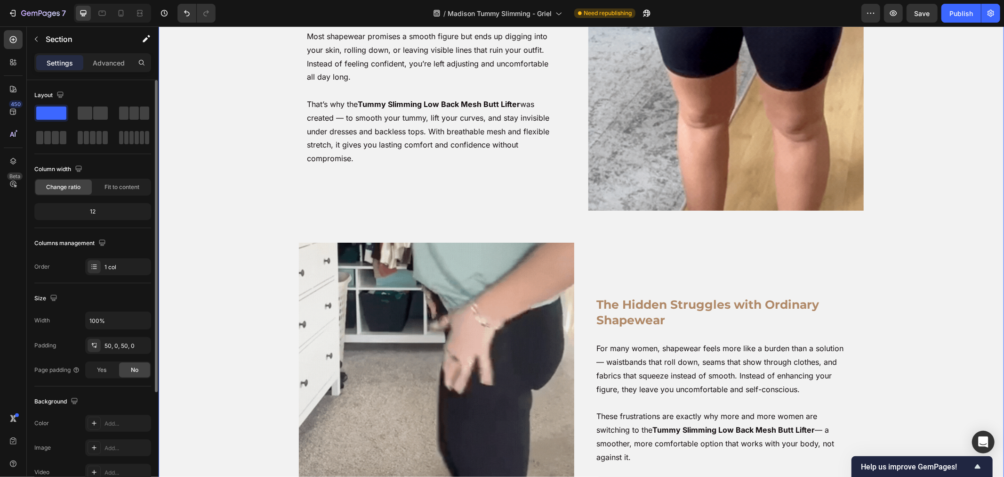
scroll to position [209, 0]
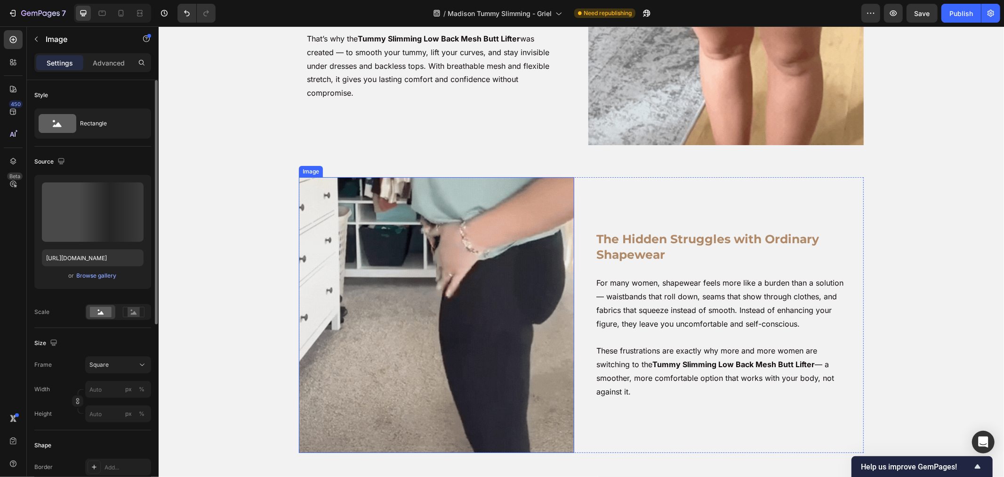
click at [550, 266] on img at bounding box center [436, 314] width 275 height 275
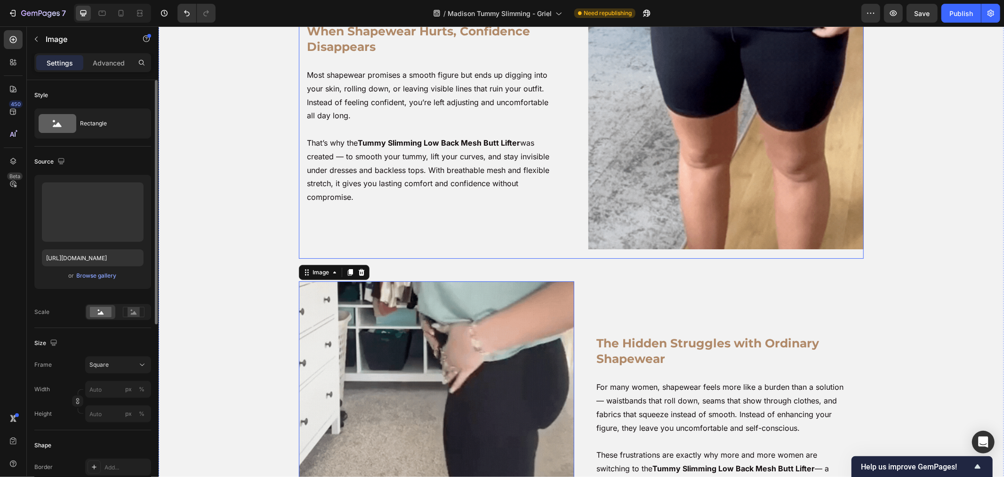
scroll to position [105, 0]
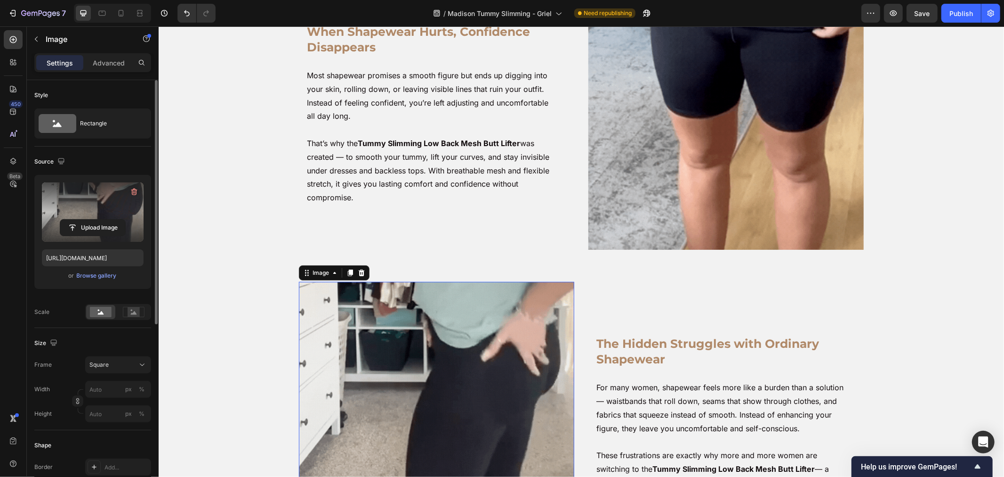
click at [96, 218] on div "Upload Image" at bounding box center [93, 211] width 102 height 59
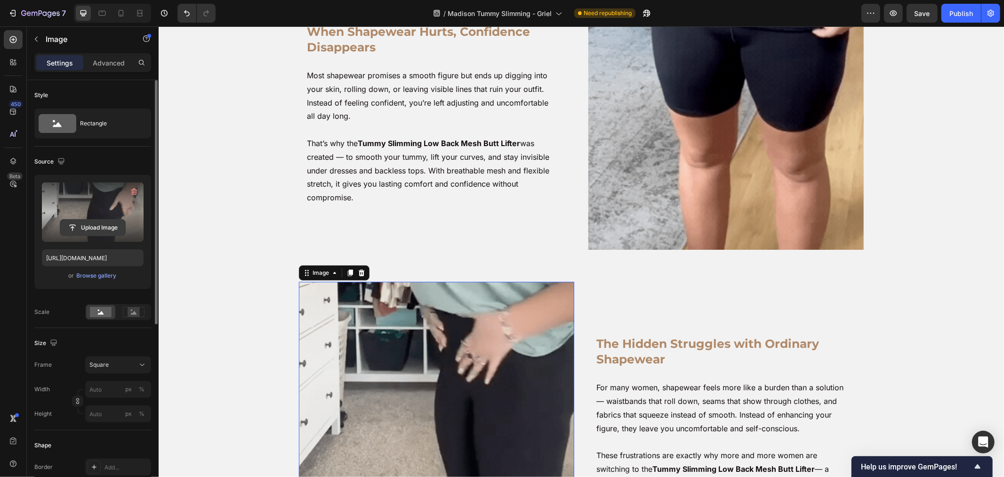
click at [107, 226] on input "file" at bounding box center [92, 227] width 65 height 16
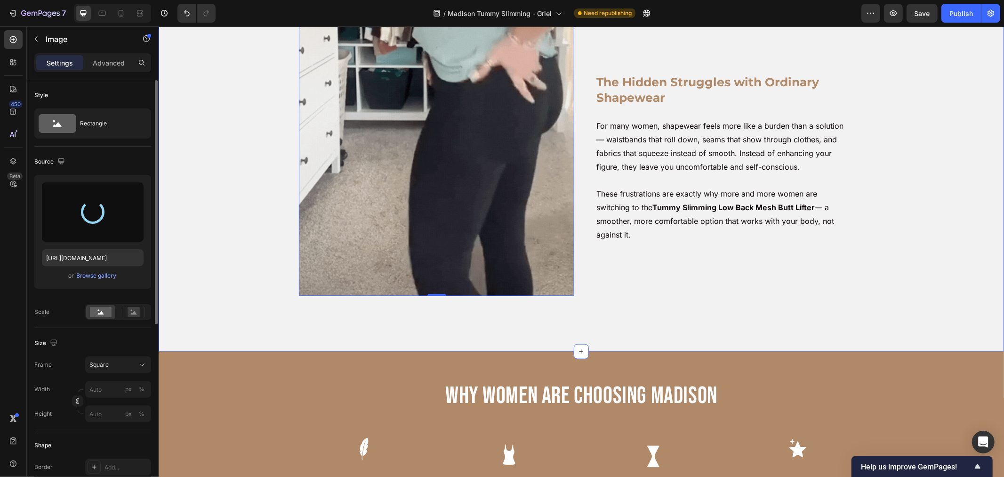
scroll to position [261, 0]
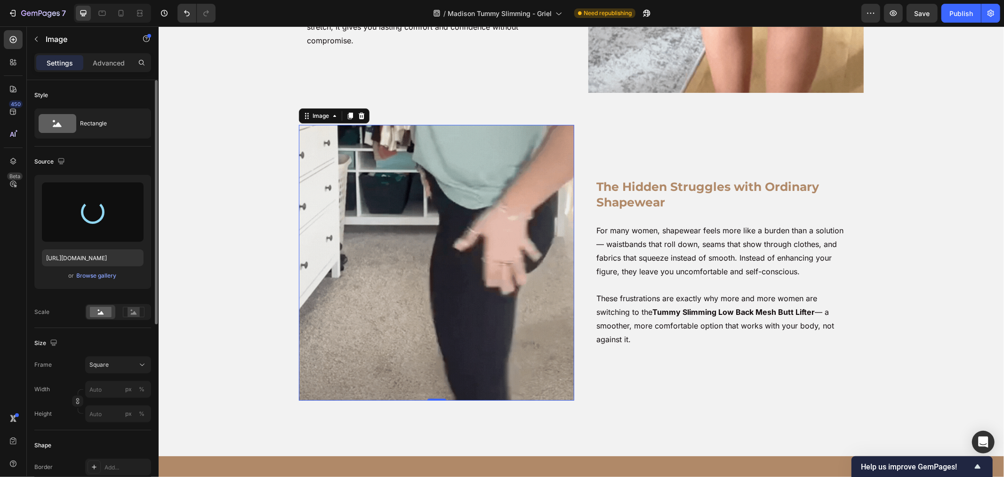
type input "https://cdn.shopify.com/s/files/1/0904/4852/7742/files/gempages_582946572971541…"
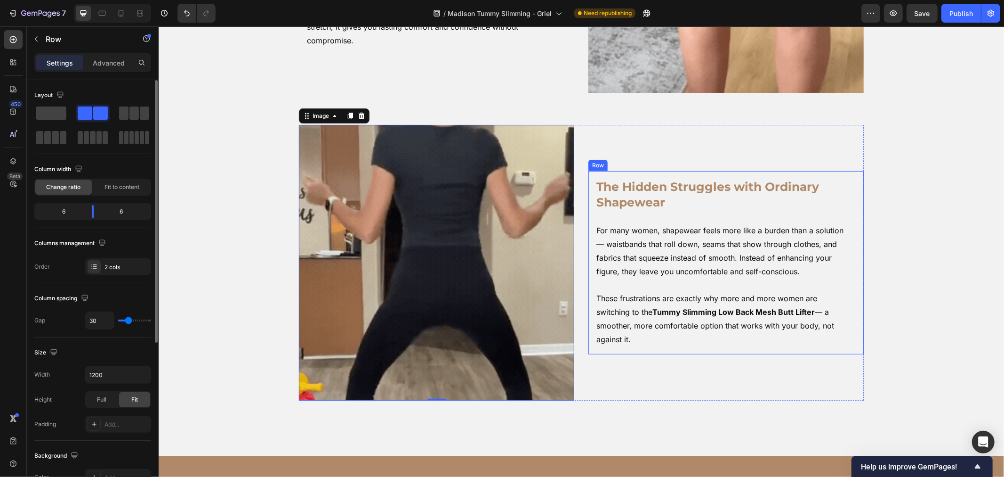
click at [616, 363] on div "The Hidden Struggles with Ordinary Shapewear Heading For many women, shapewear …" at bounding box center [725, 261] width 275 height 275
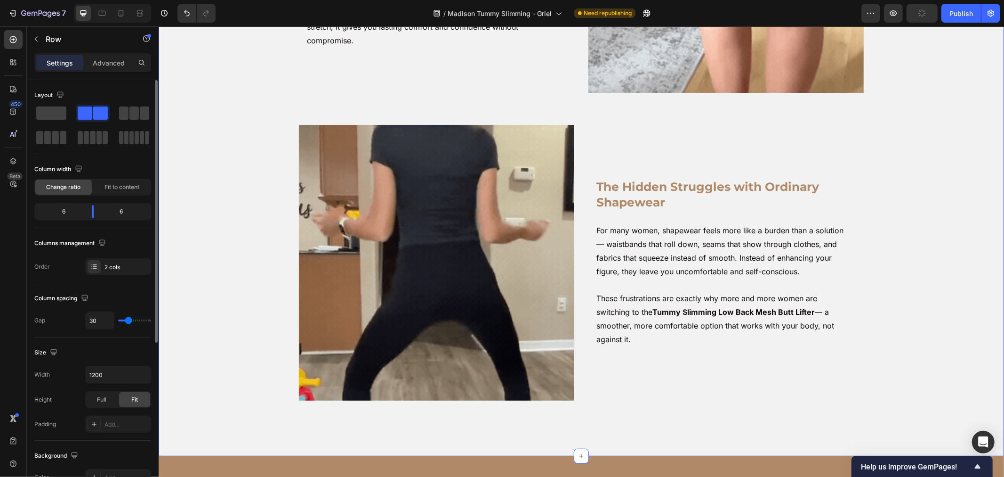
click at [921, 313] on div "When Shapewear Hurts, Confidence Disappears Heading Most shapewear promises a s…" at bounding box center [581, 120] width 836 height 606
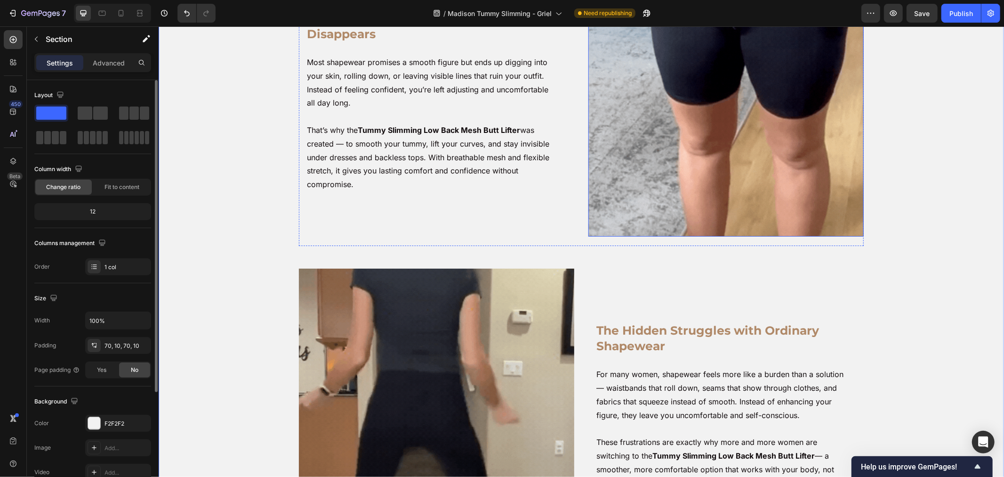
scroll to position [21, 0]
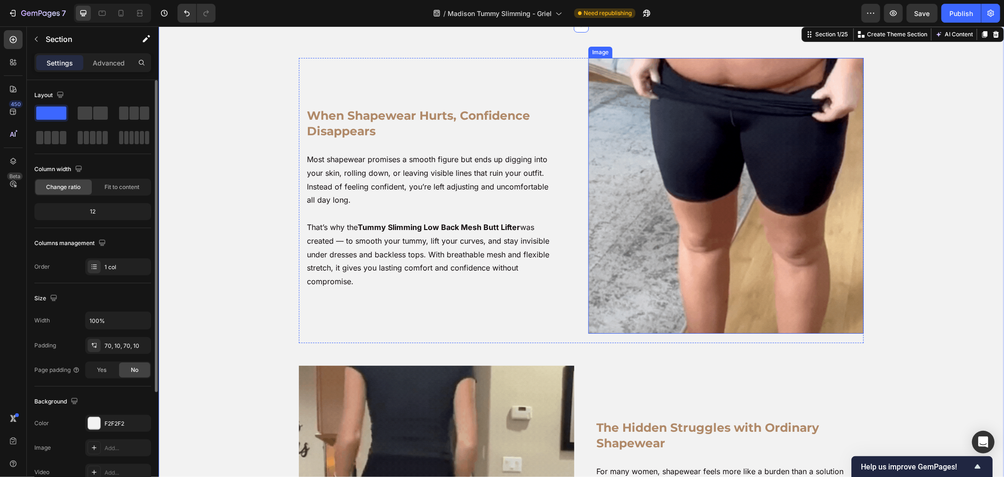
click at [650, 222] on img at bounding box center [725, 194] width 275 height 275
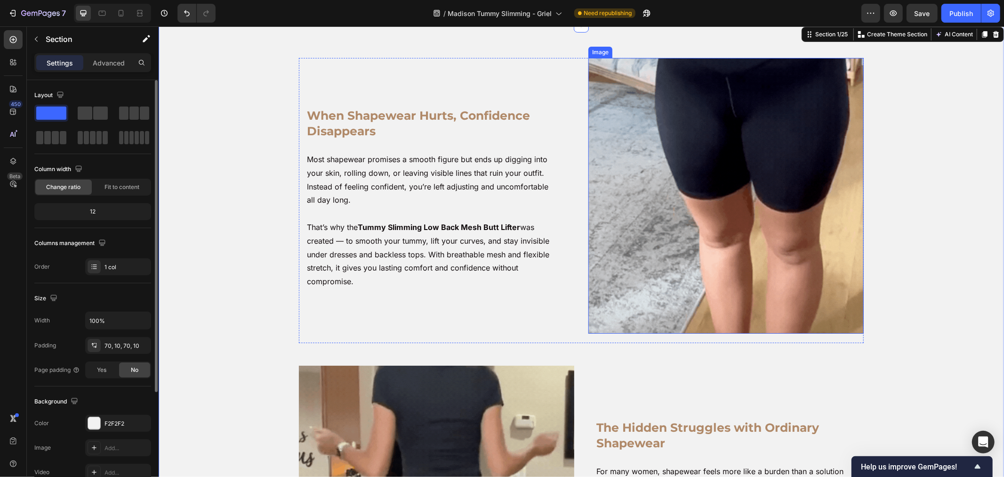
scroll to position [0, 0]
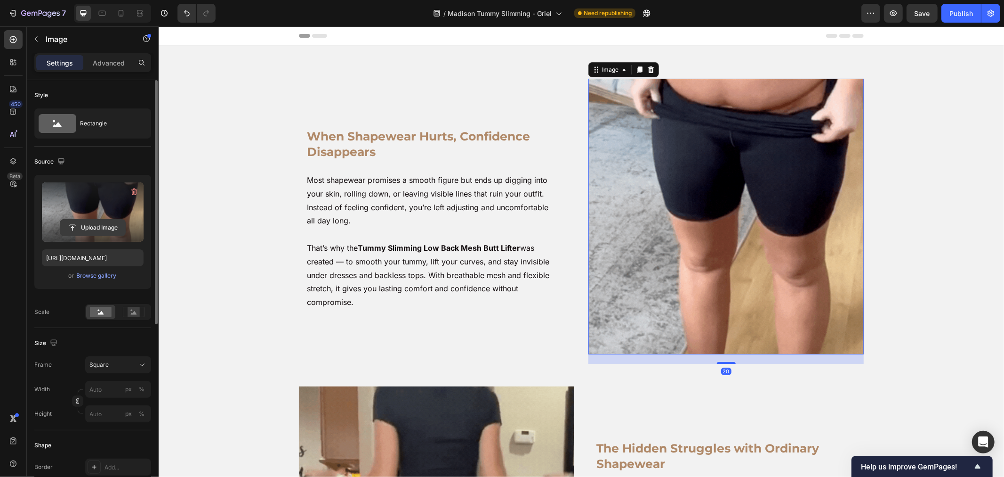
click at [91, 225] on input "file" at bounding box center [92, 227] width 65 height 16
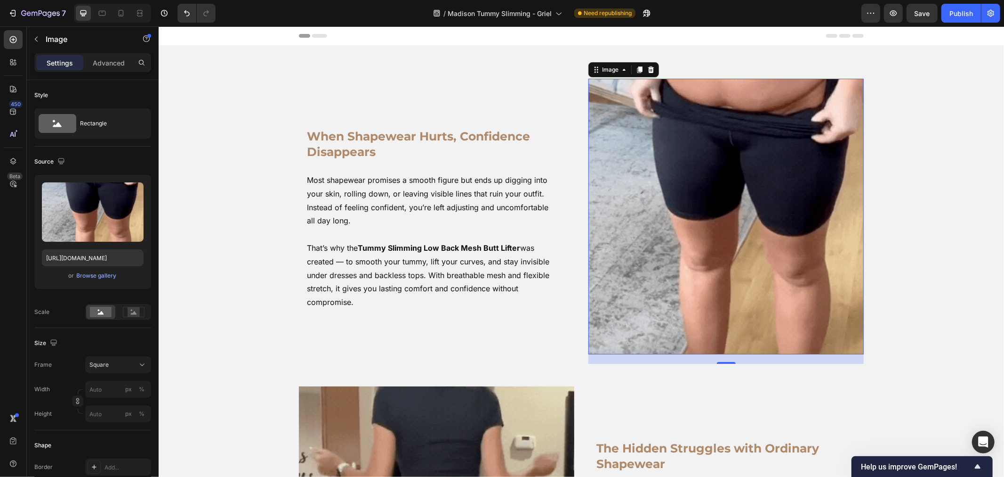
click at [592, 189] on img at bounding box center [725, 215] width 275 height 275
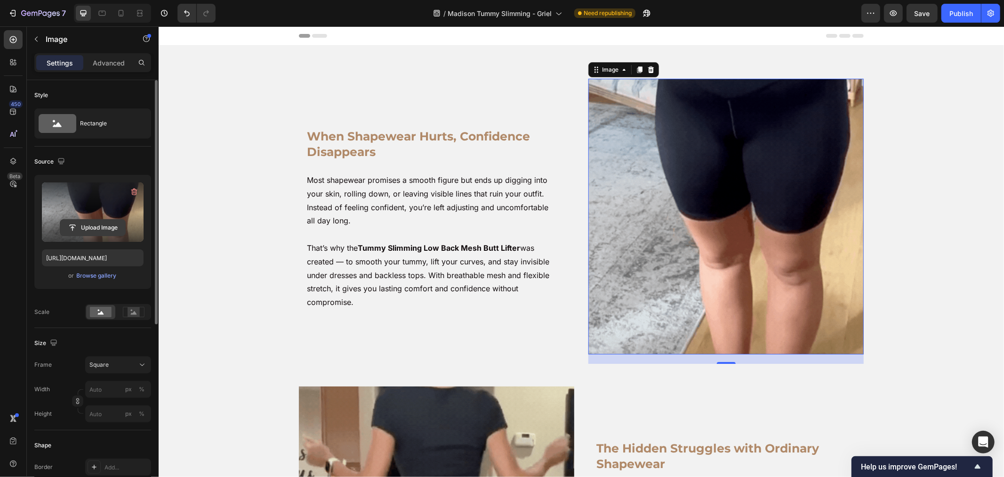
click at [96, 233] on input "file" at bounding box center [92, 227] width 65 height 16
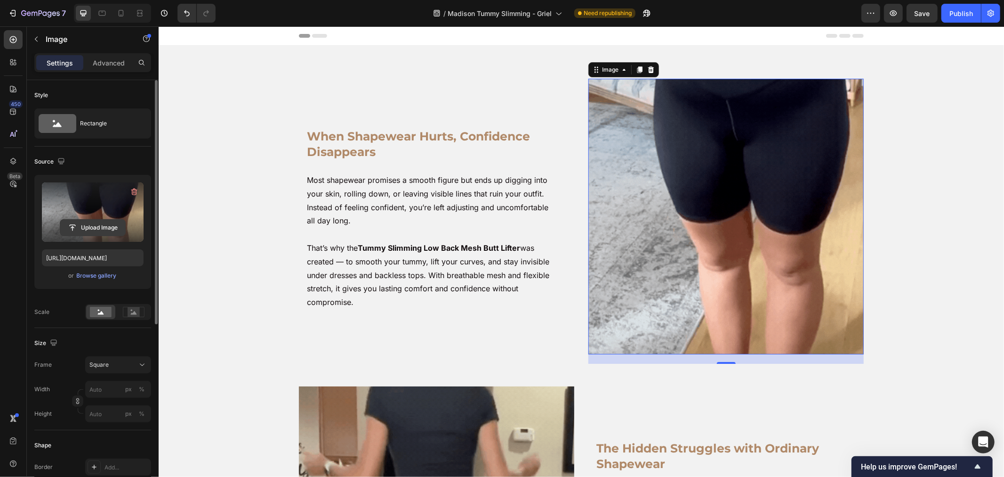
click at [88, 227] on input "file" at bounding box center [92, 227] width 65 height 16
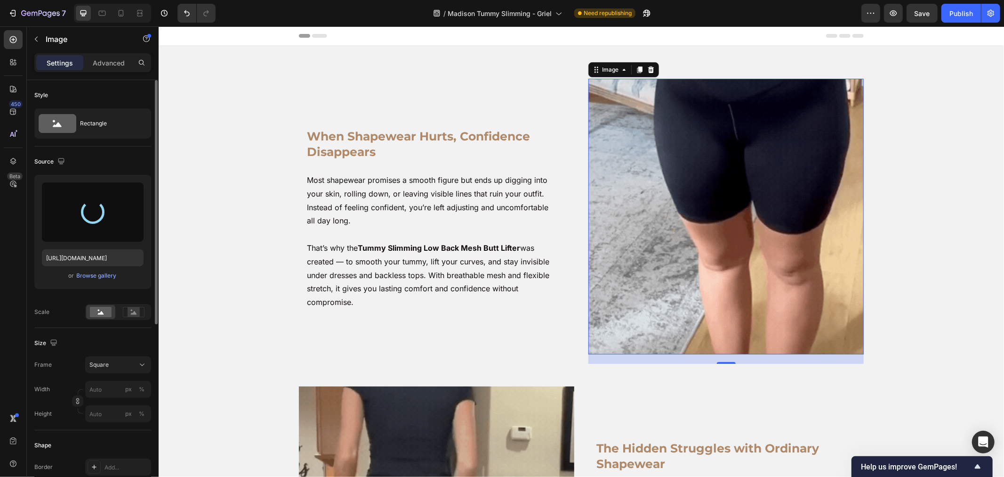
type input "https://cdn.shopify.com/s/files/1/0904/4852/7742/files/gempages_582946572971541…"
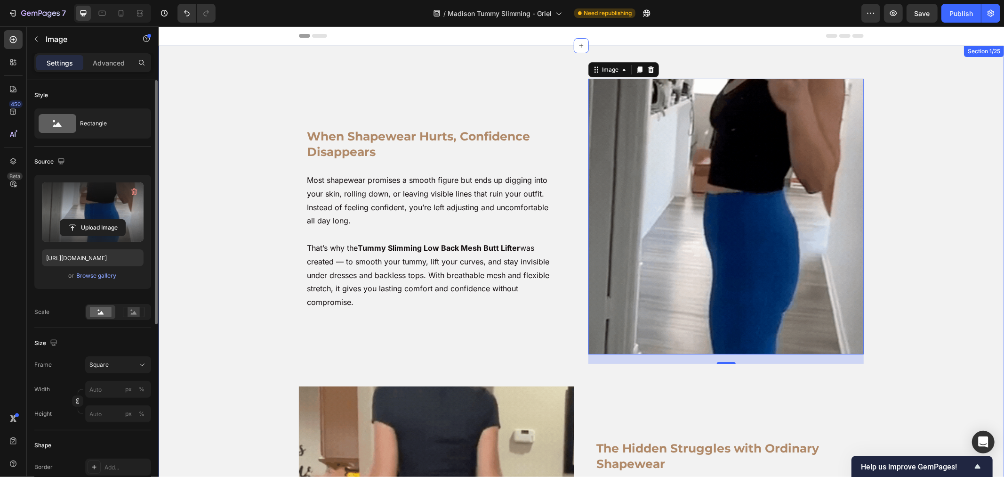
click at [889, 270] on div "When Shapewear Hurts, Confidence Disappears Heading Most shapewear promises a s…" at bounding box center [581, 381] width 836 height 606
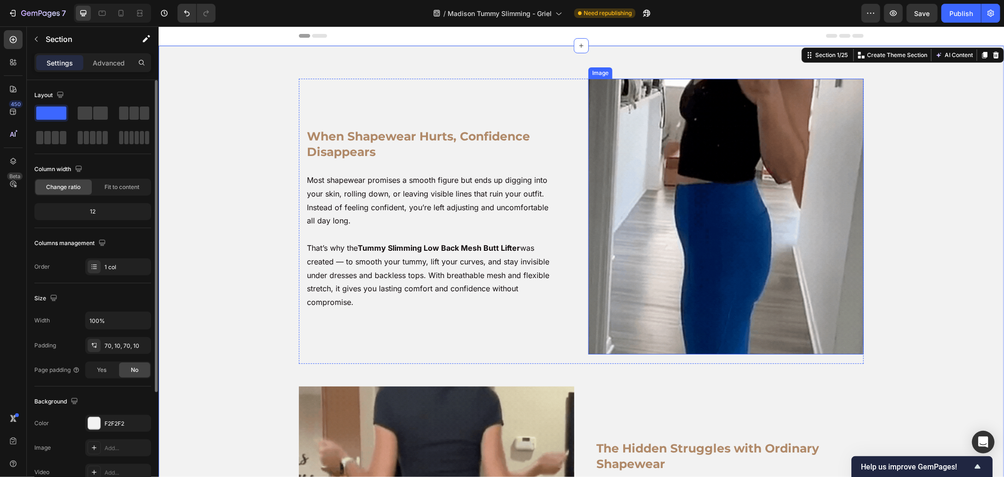
click at [762, 236] on img at bounding box center [725, 215] width 275 height 275
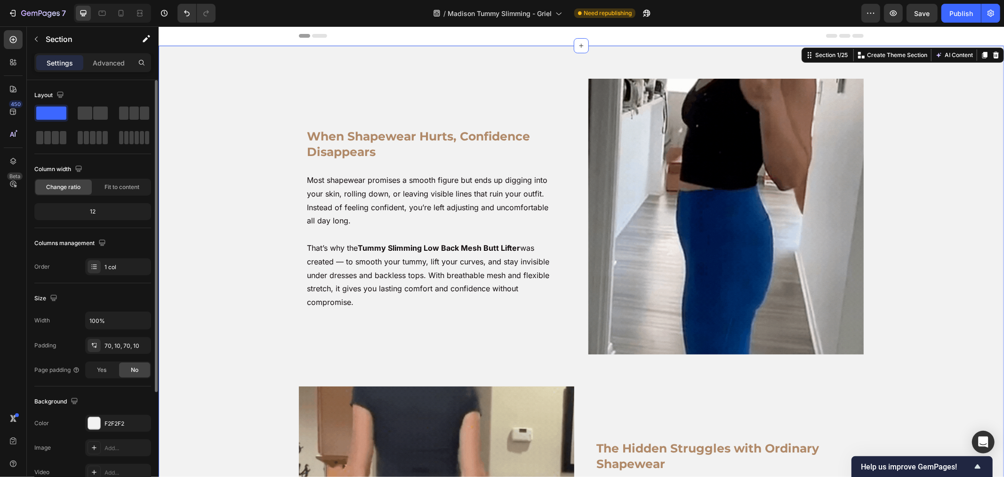
click at [887, 236] on div "When Shapewear Hurts, Confidence Disappears Heading Most shapewear promises a s…" at bounding box center [581, 381] width 836 height 606
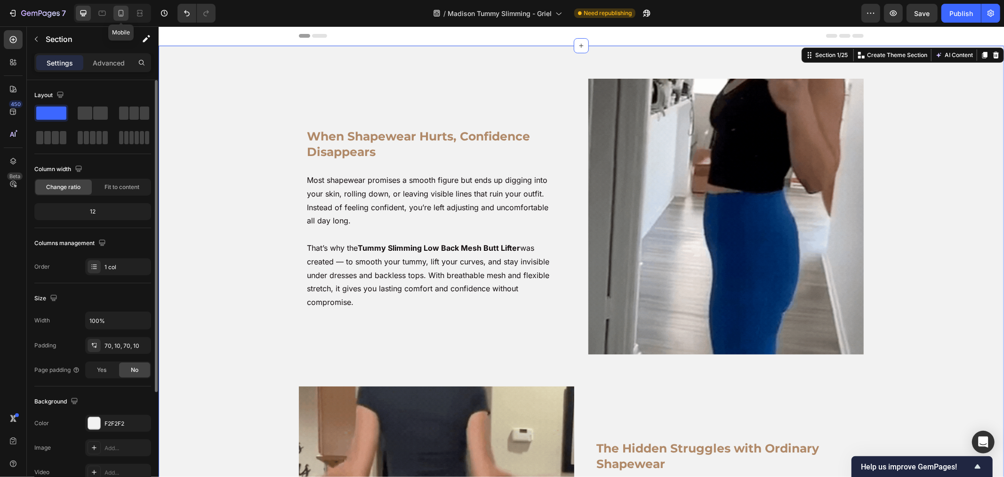
click at [116, 16] on icon at bounding box center [120, 12] width 9 height 9
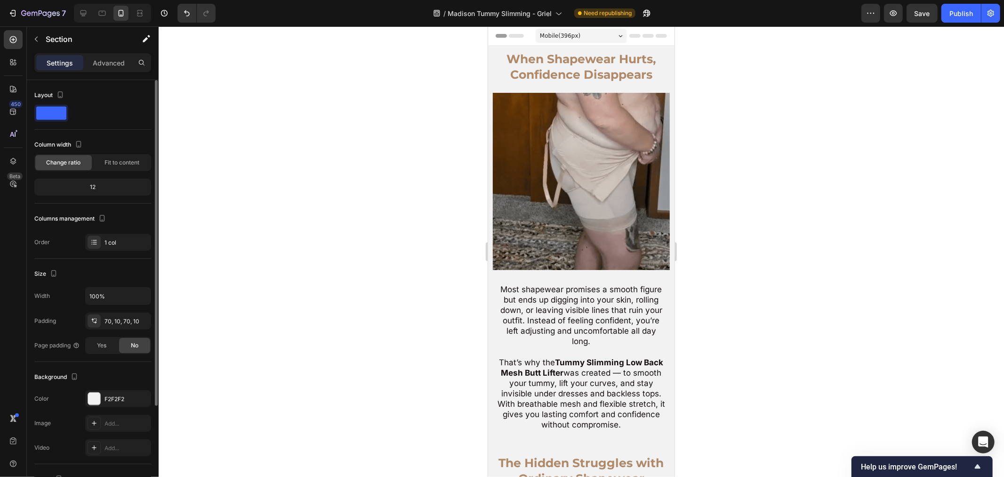
click at [73, 15] on div at bounding box center [110, 13] width 81 height 19
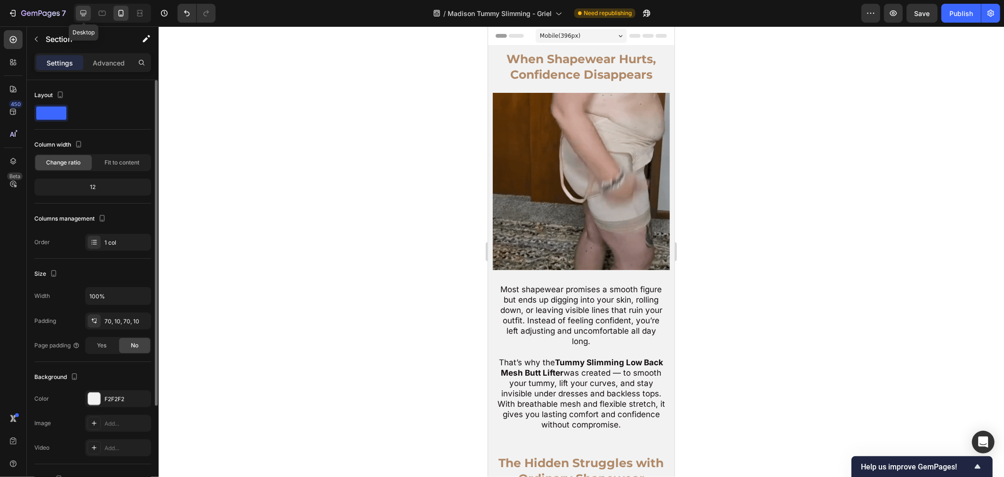
click at [79, 12] on icon at bounding box center [83, 12] width 9 height 9
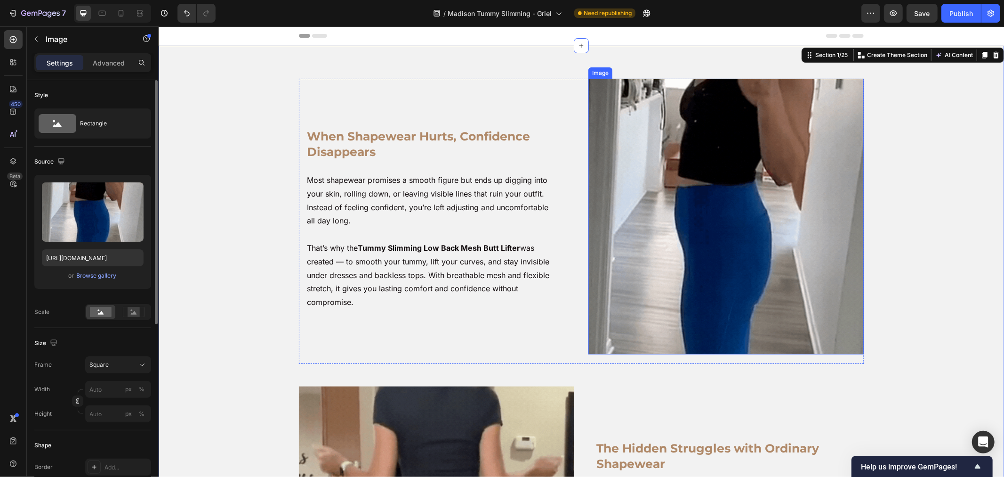
click at [669, 135] on img at bounding box center [725, 215] width 275 height 275
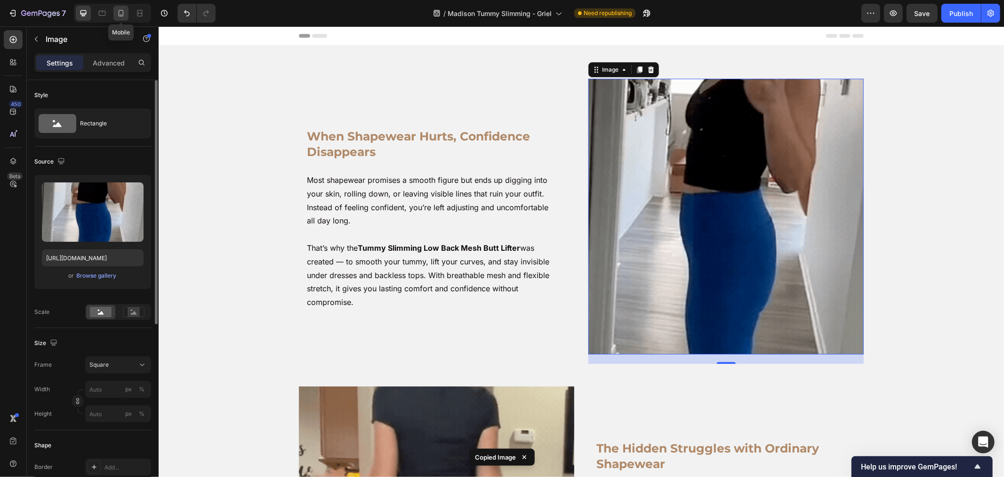
drag, startPoint x: 120, startPoint y: 16, endPoint x: 150, endPoint y: 121, distance: 109.2
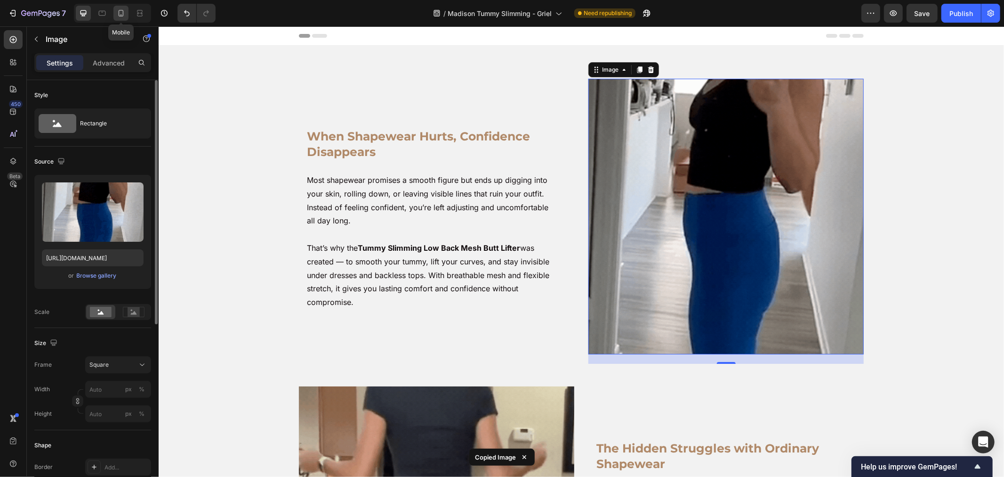
click at [120, 16] on icon at bounding box center [120, 12] width 9 height 9
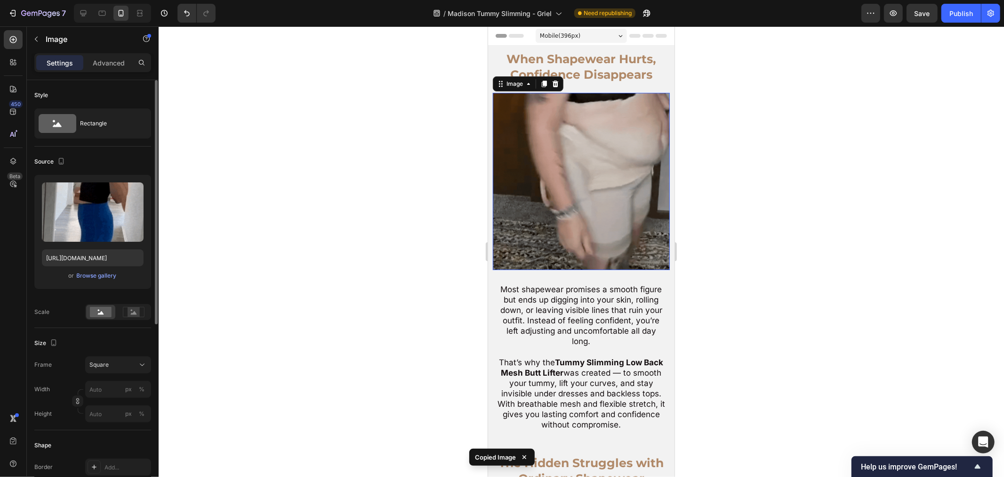
click at [633, 148] on img at bounding box center [581, 180] width 177 height 177
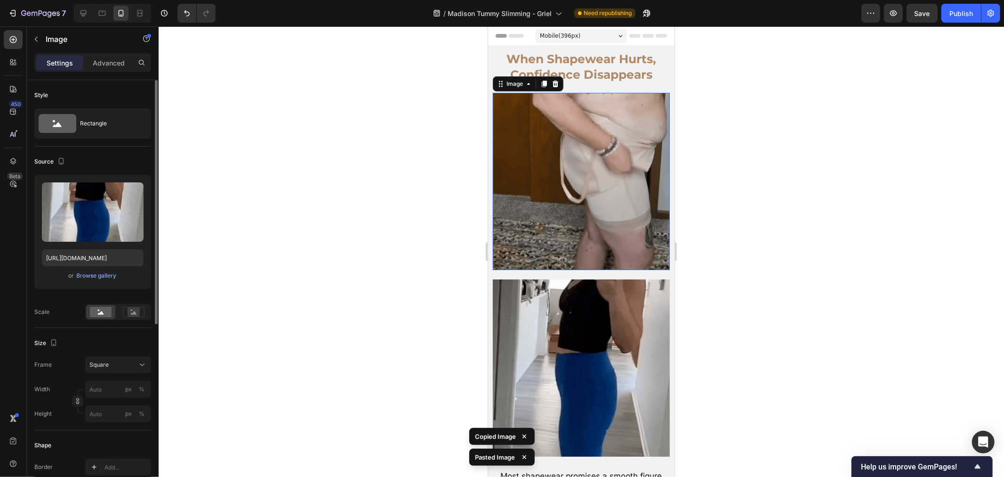
click at [618, 162] on img at bounding box center [581, 180] width 177 height 177
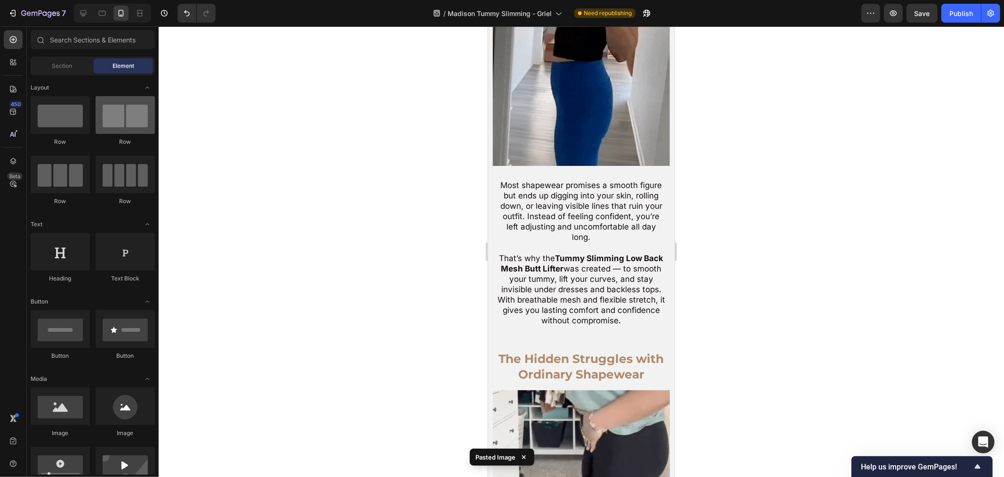
scroll to position [105, 0]
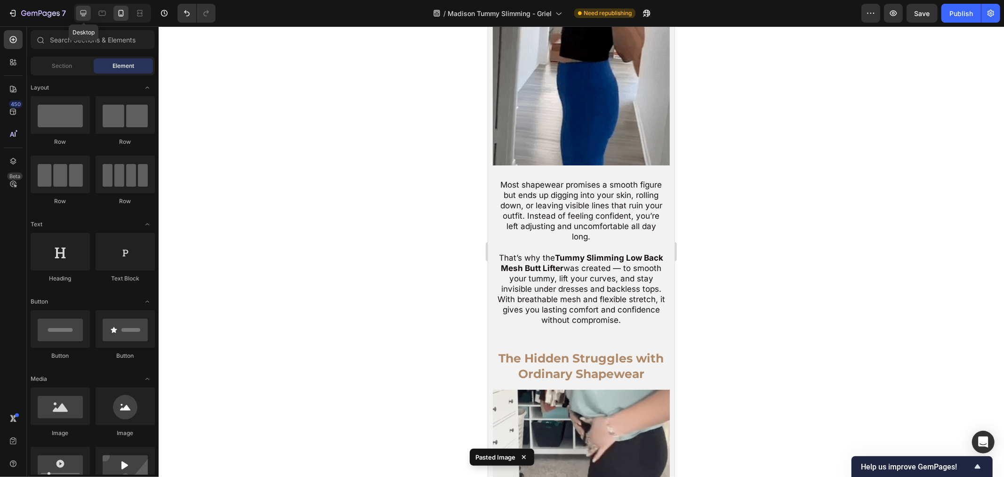
click at [81, 20] on div at bounding box center [83, 13] width 15 height 15
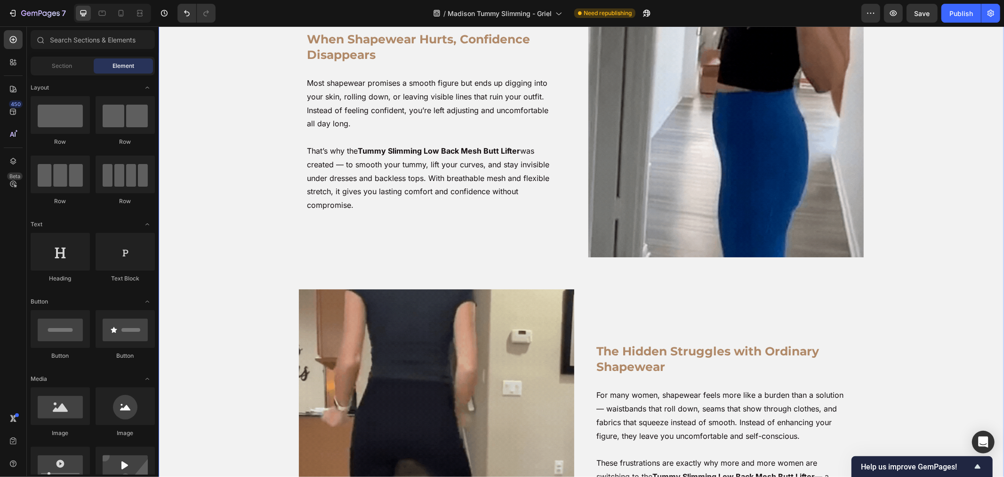
scroll to position [157, 0]
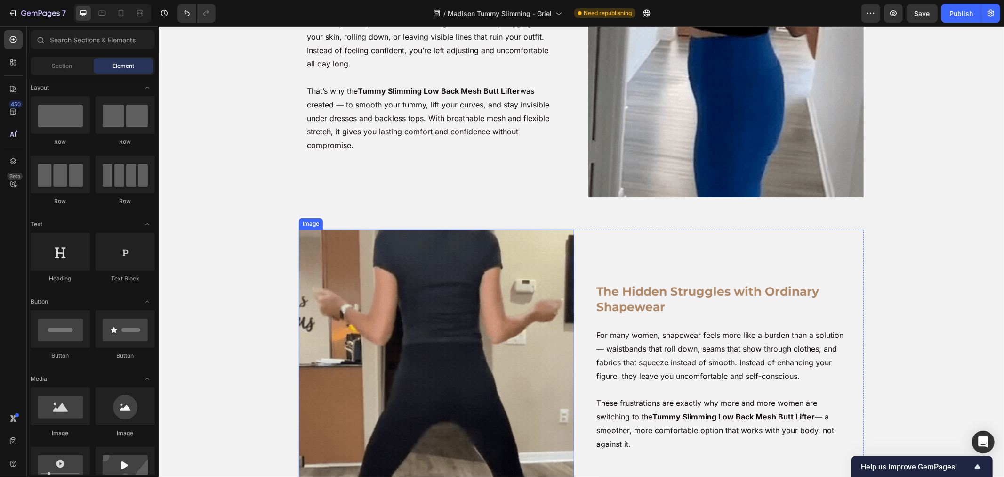
click at [331, 299] on img at bounding box center [436, 366] width 275 height 275
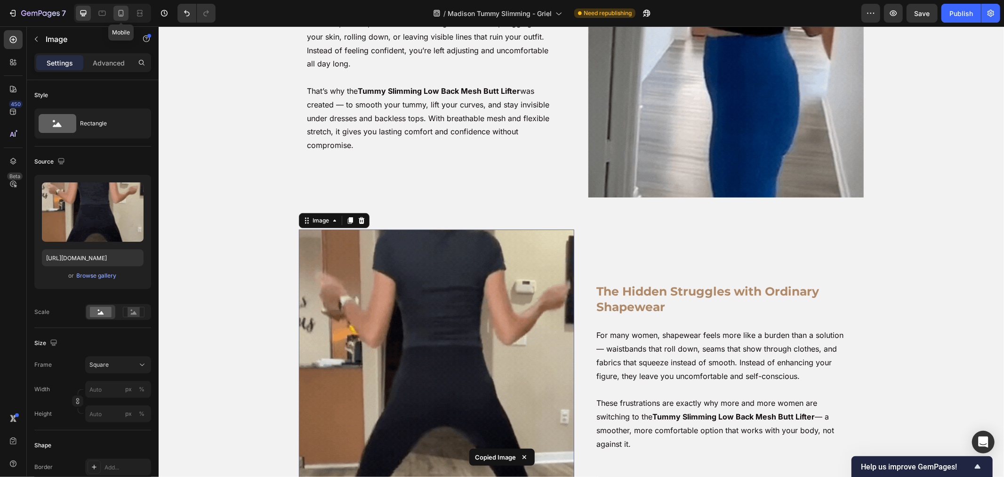
click at [119, 11] on icon at bounding box center [121, 13] width 5 height 7
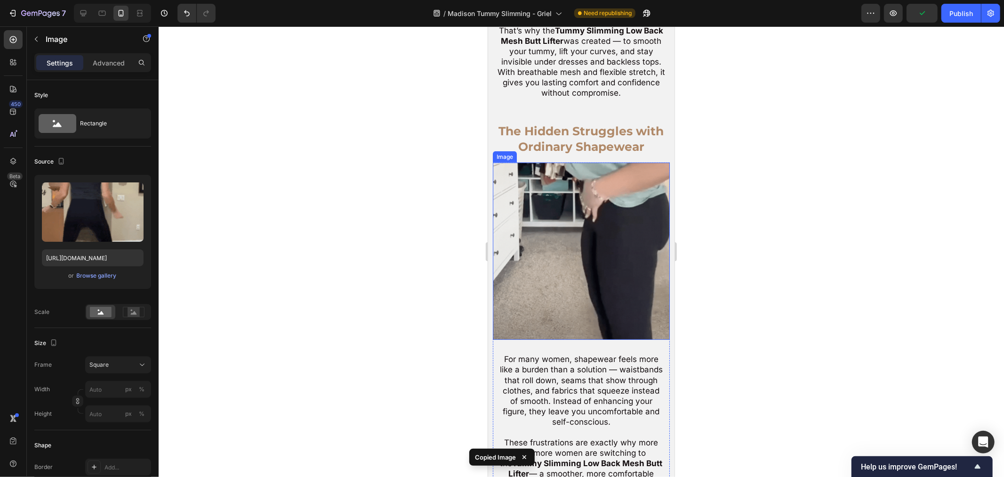
scroll to position [366, 0]
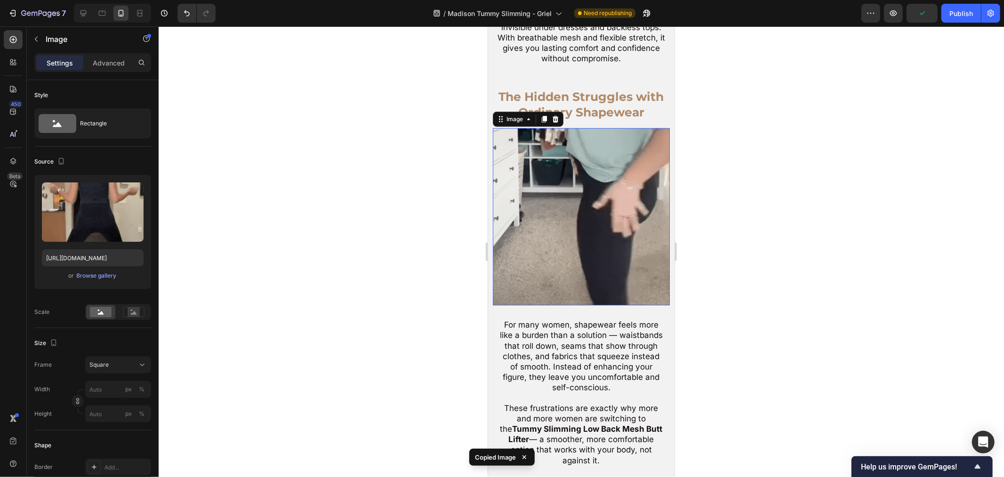
click at [539, 247] on img at bounding box center [581, 216] width 177 height 177
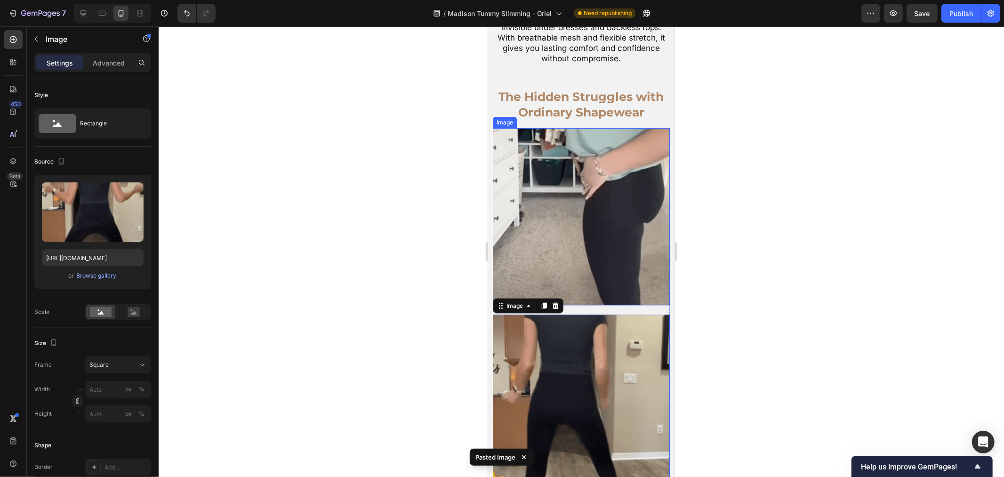
click at [540, 246] on img at bounding box center [581, 216] width 177 height 177
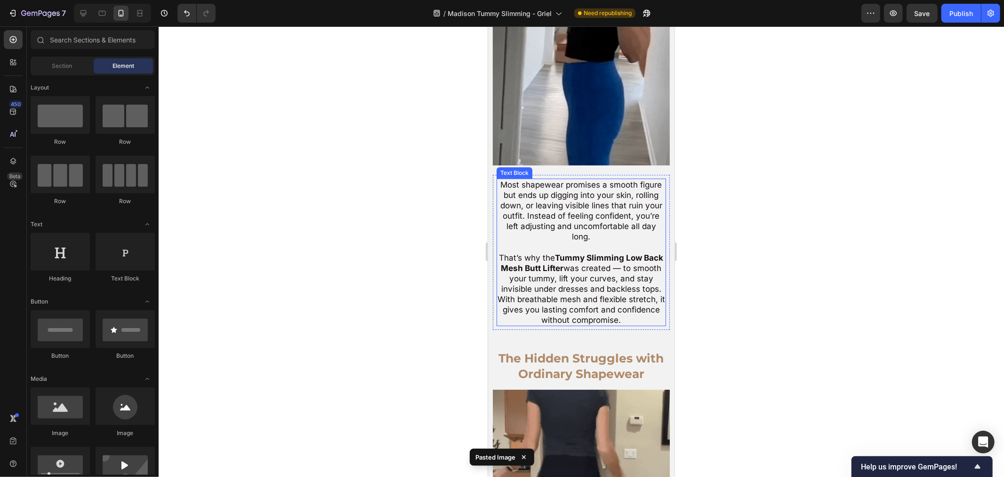
scroll to position [0, 0]
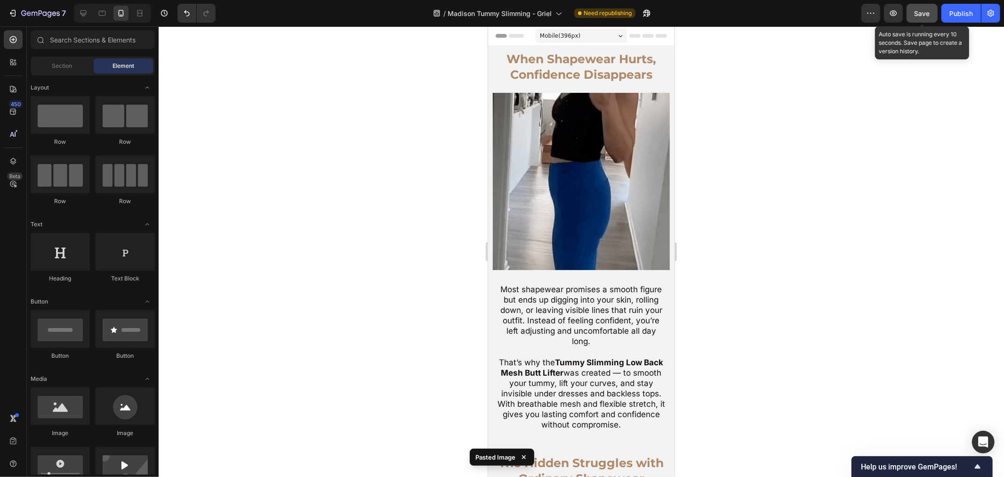
click at [921, 7] on button "Save" at bounding box center [922, 13] width 31 height 19
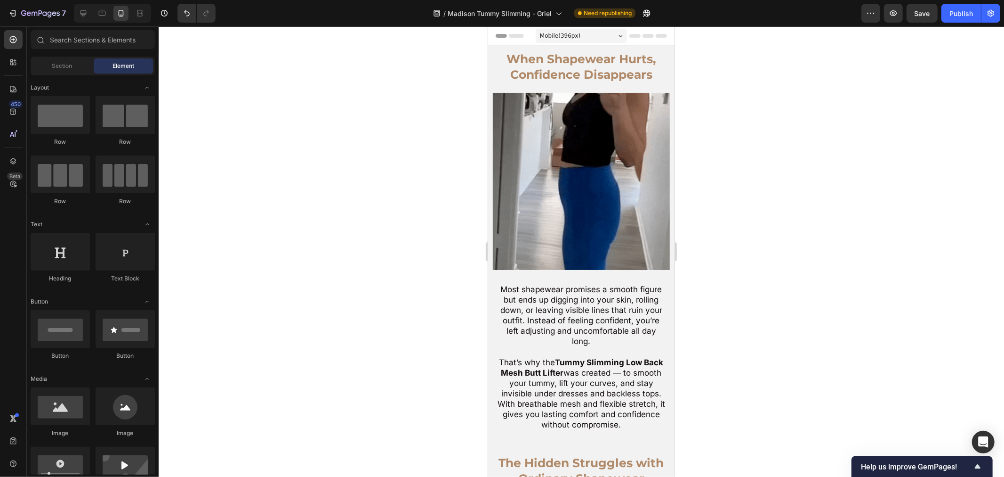
click at [717, 191] on div at bounding box center [582, 251] width 846 height 450
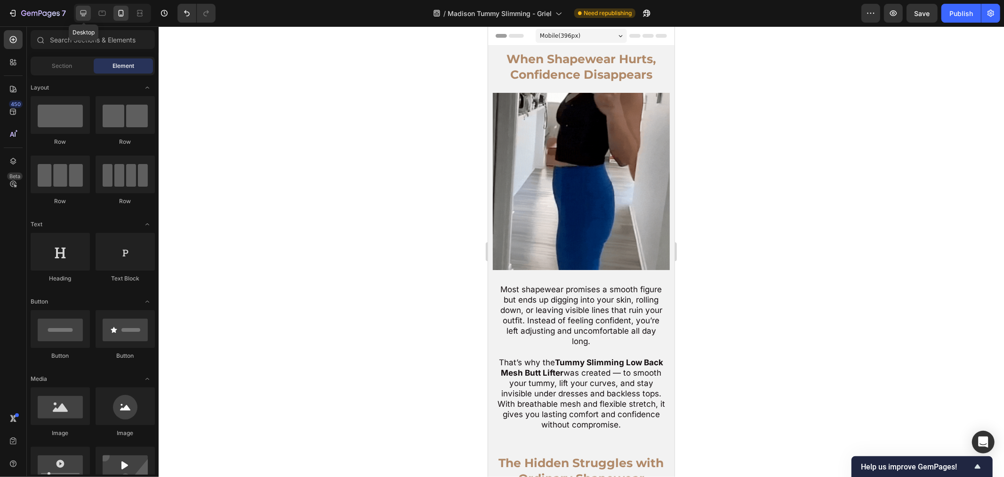
click at [85, 8] on icon at bounding box center [83, 12] width 9 height 9
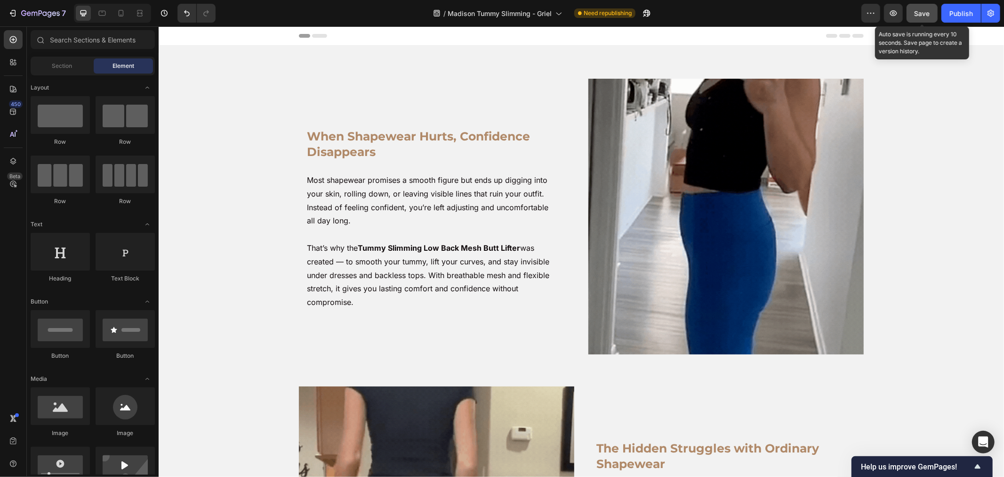
click at [916, 11] on span "Save" at bounding box center [923, 13] width 16 height 8
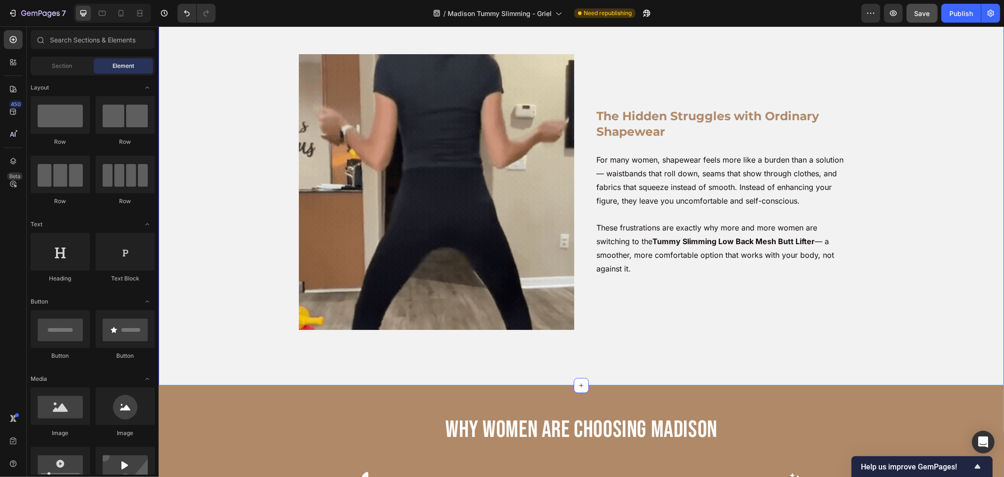
scroll to position [418, 0]
